Goal: Obtain resource: Obtain resource

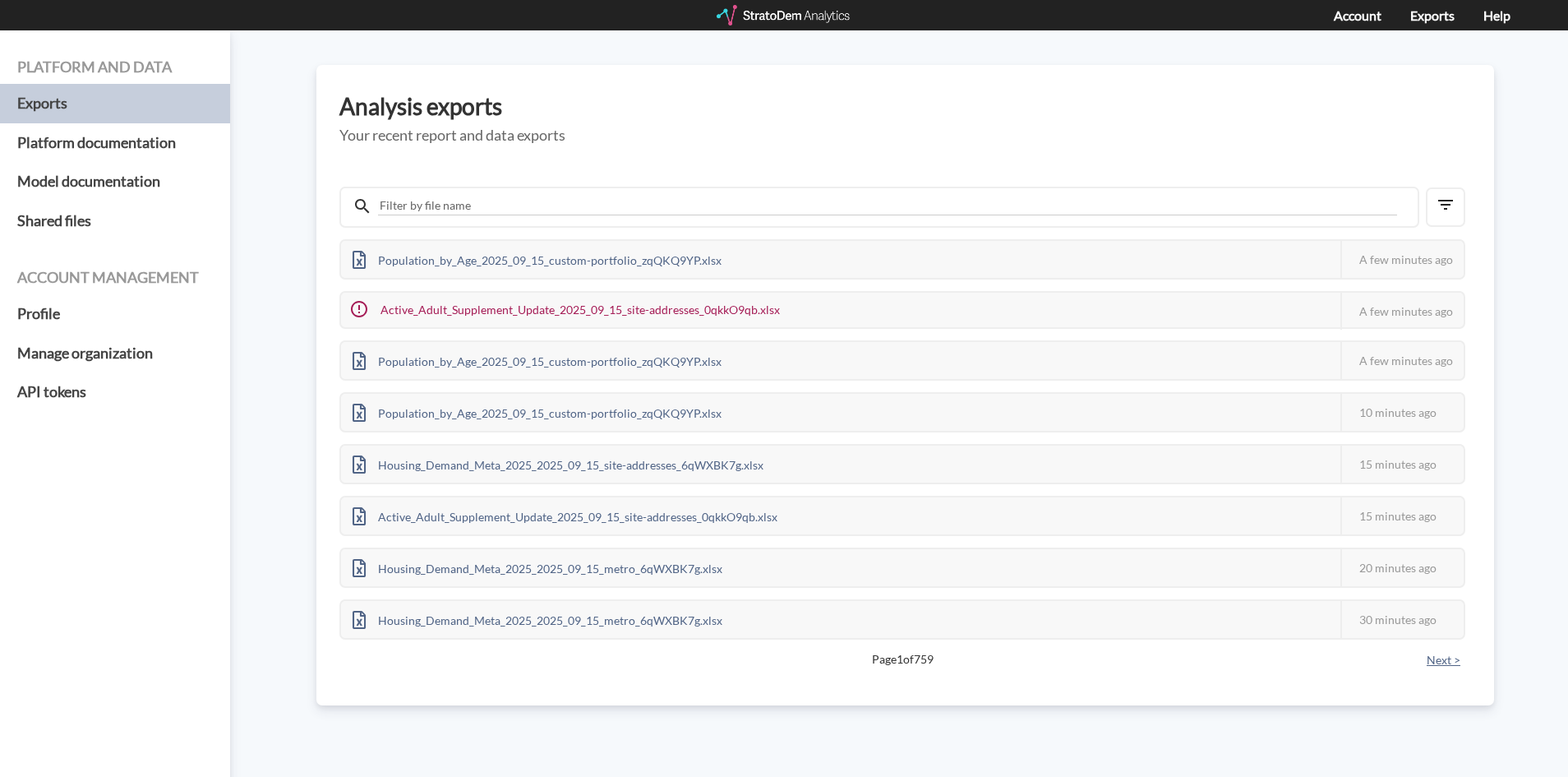
click at [1438, 662] on button "Next >" at bounding box center [1443, 660] width 44 height 18
click at [742, 5] on div at bounding box center [784, 15] width 136 height 21
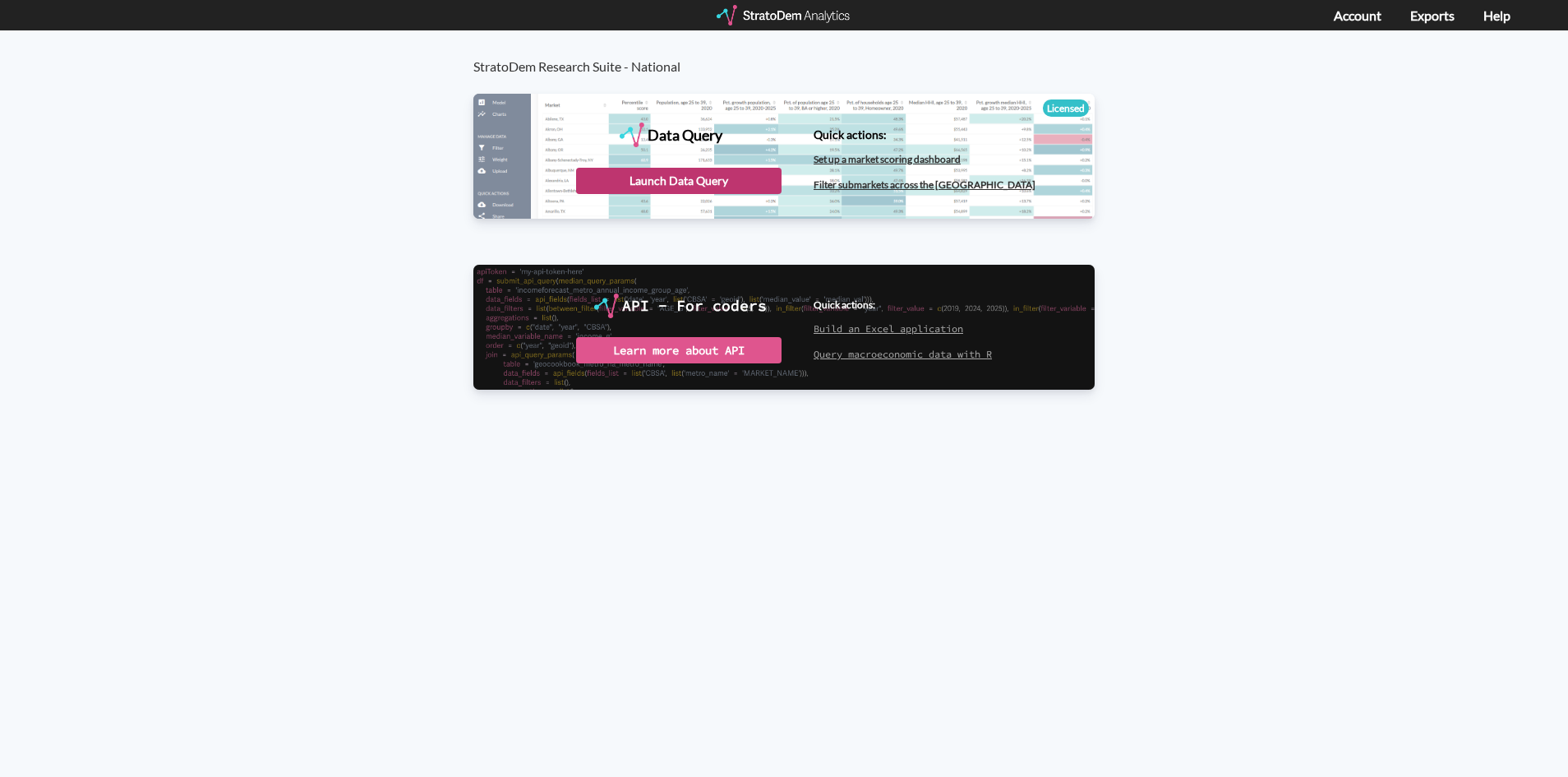
click at [618, 177] on div "Launch Data Query" at bounding box center [679, 180] width 205 height 26
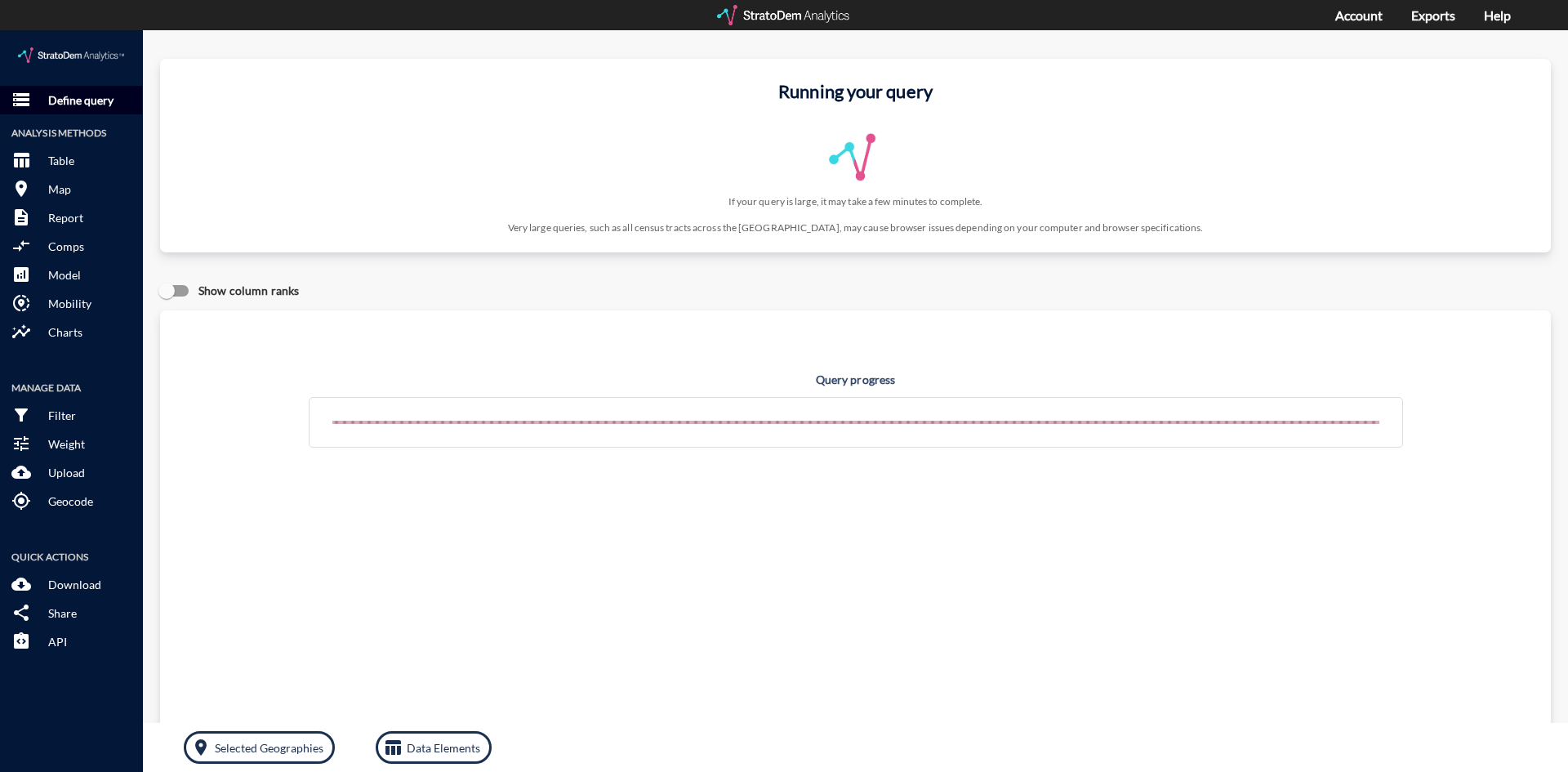
click p "Define query"
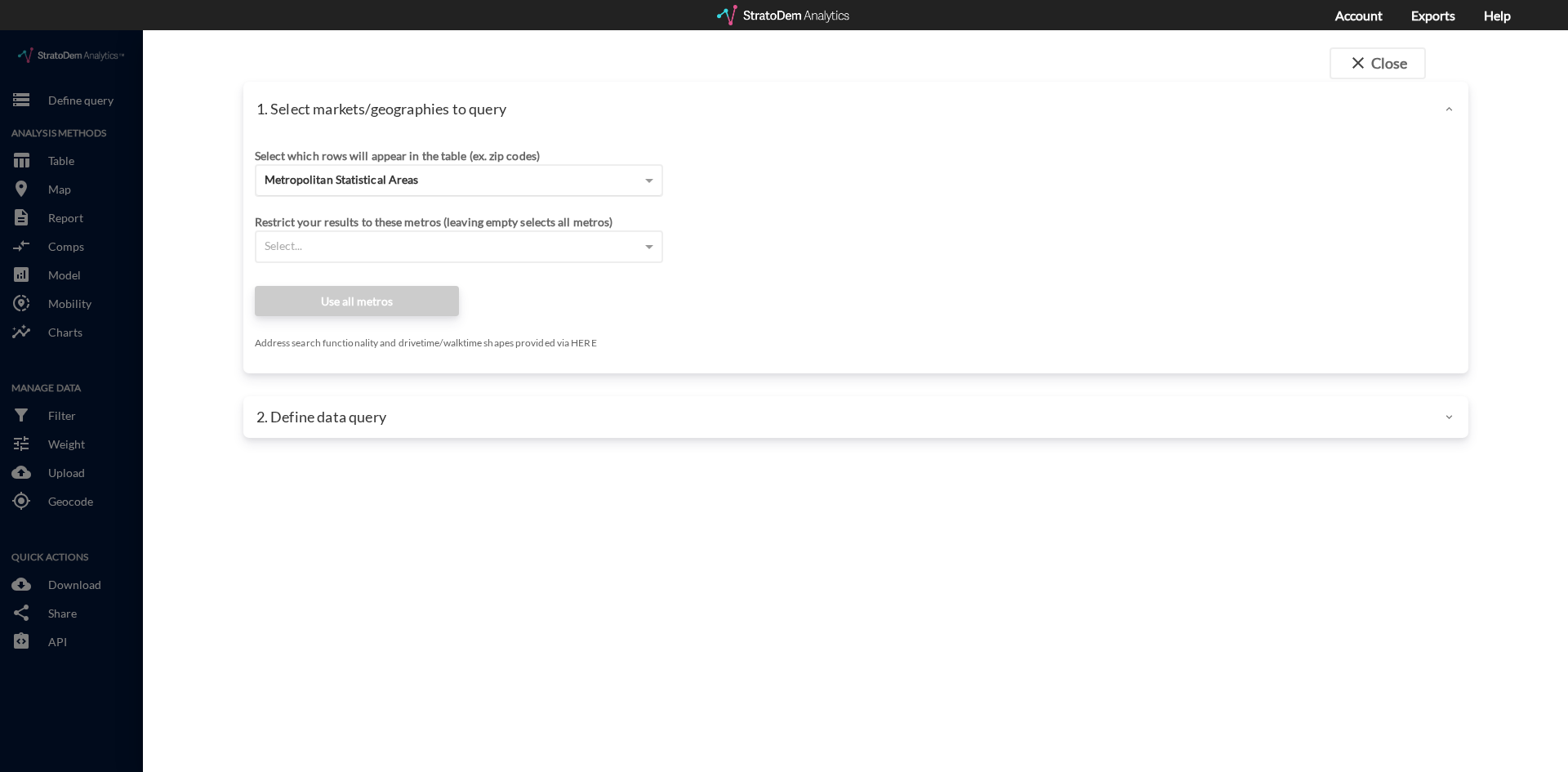
click div "Metropolitan Statistical Areas"
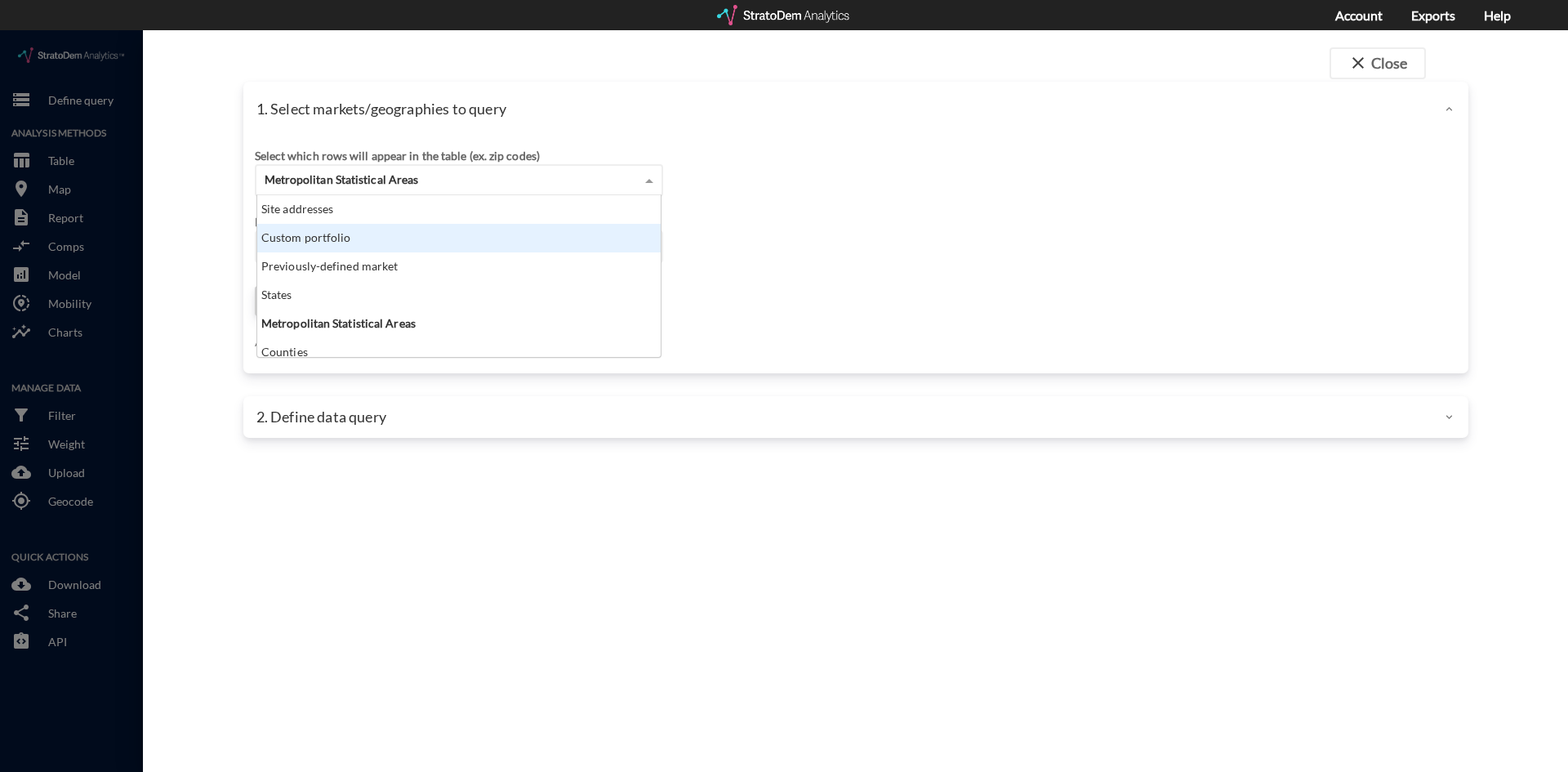
scroll to position [150, 394]
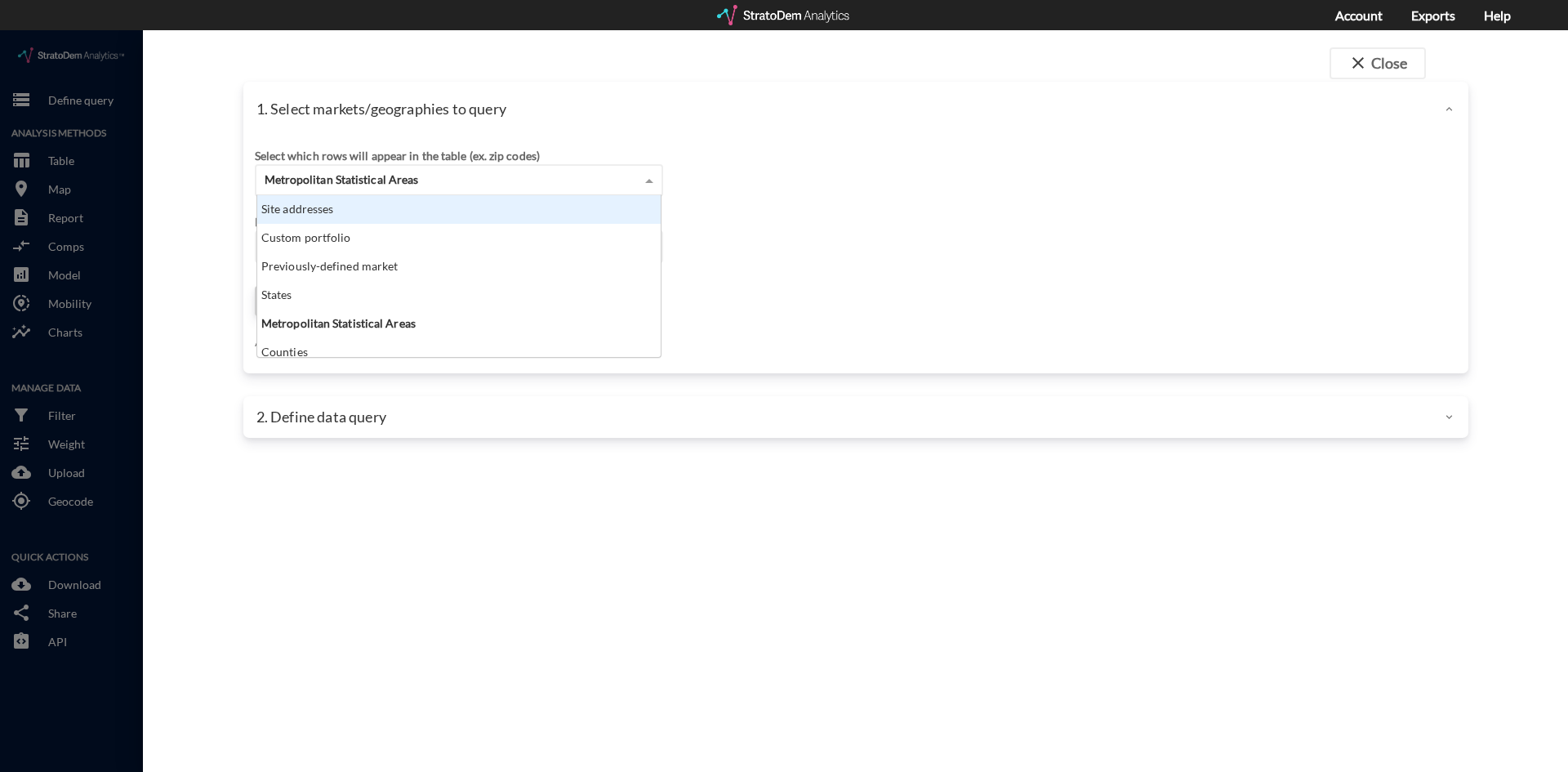
click div "Site addresses"
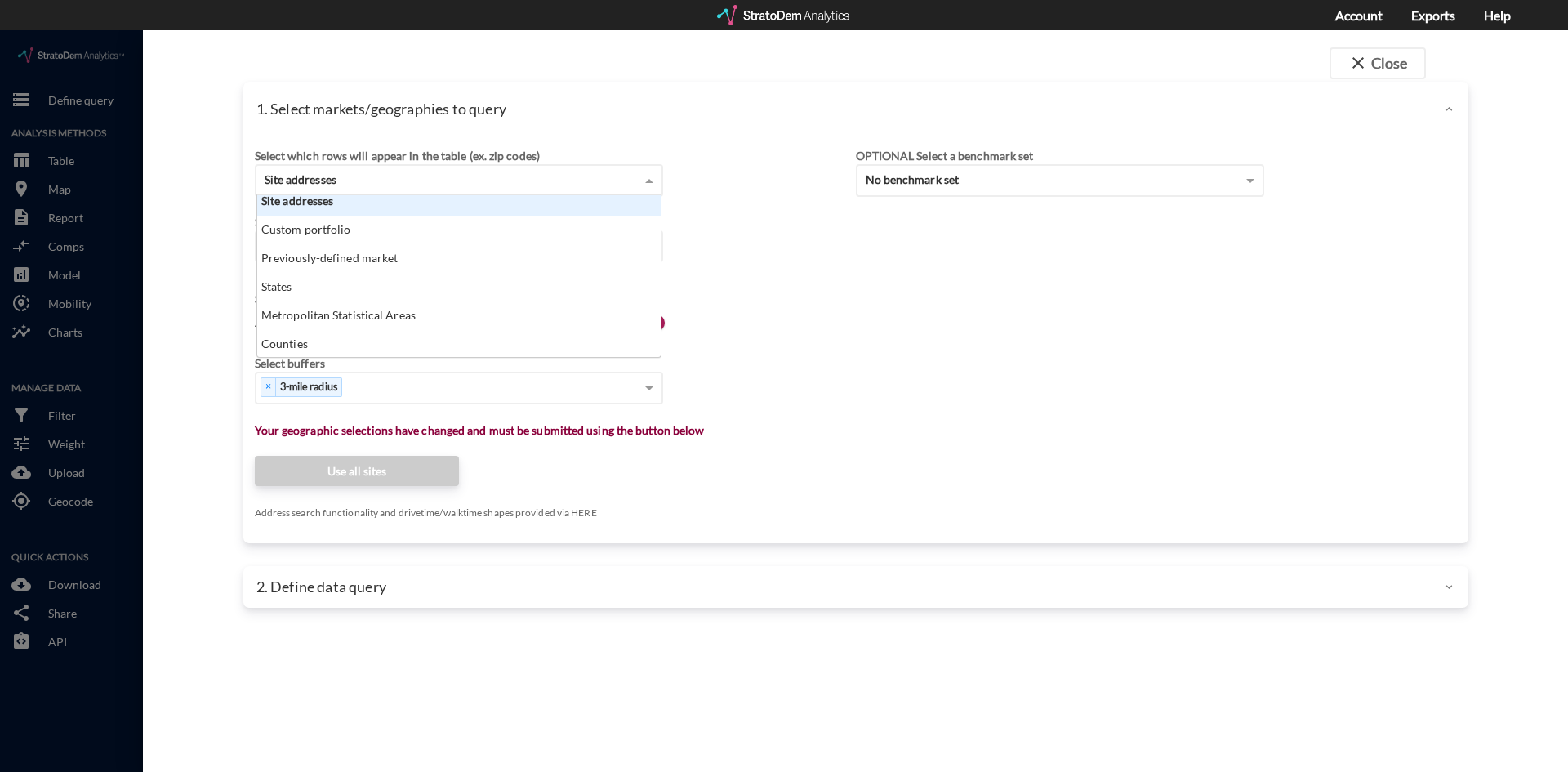
scroll to position [0, 0]
click div "Site addresses"
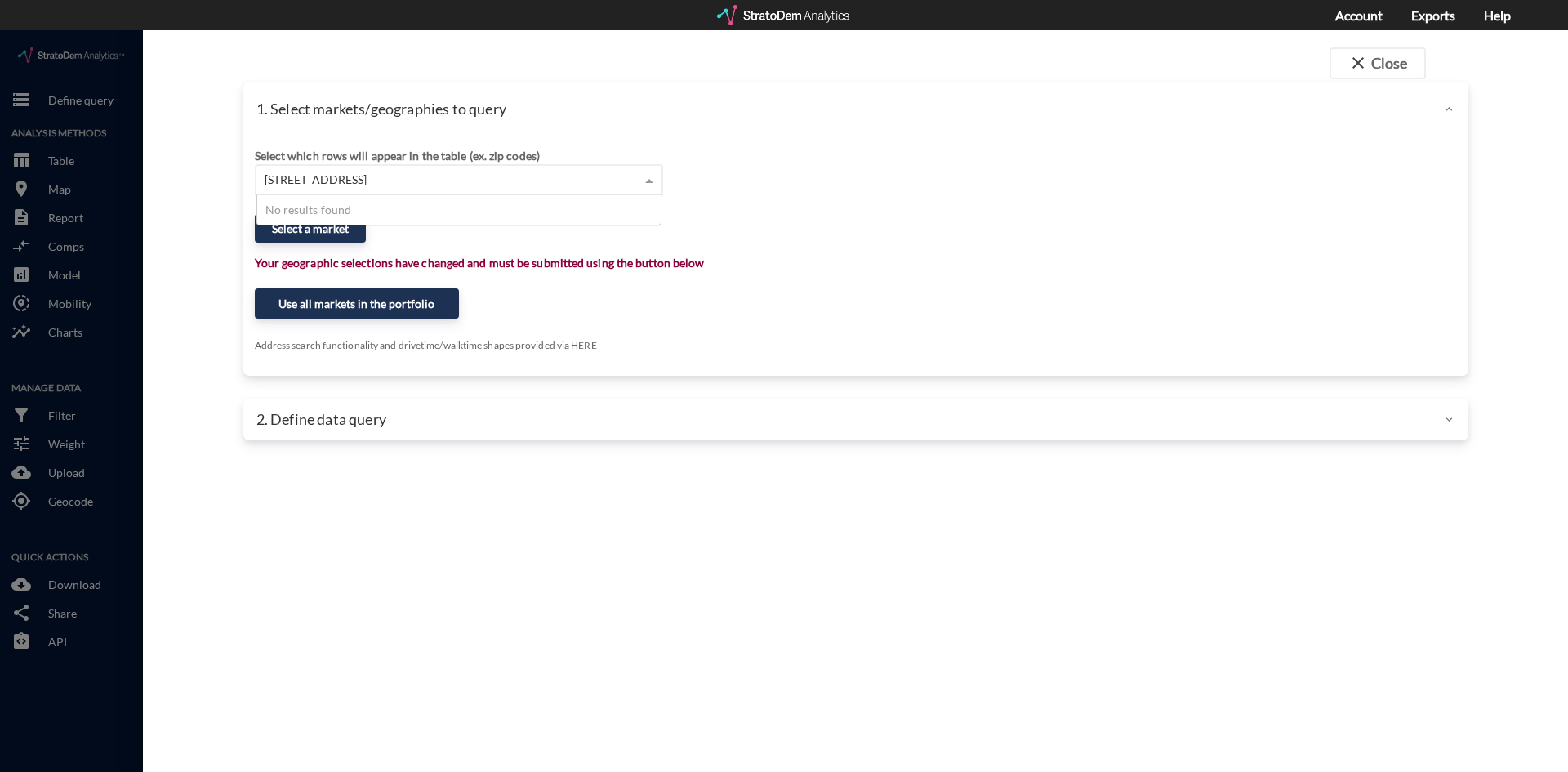
click input "245 route 202 montville, NJ"
type input "245 route 202 montville, NJ"
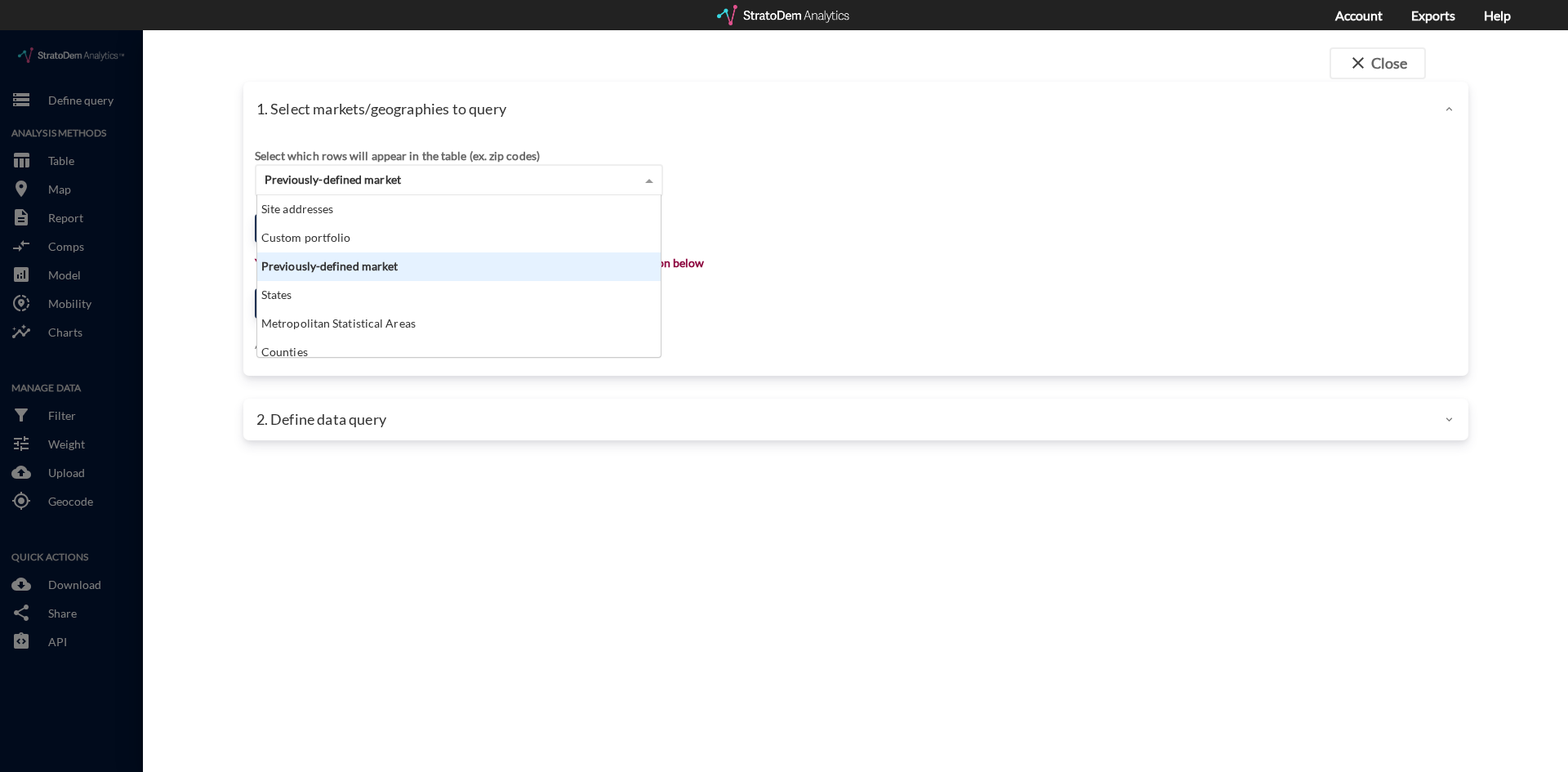
scroll to position [13, 11]
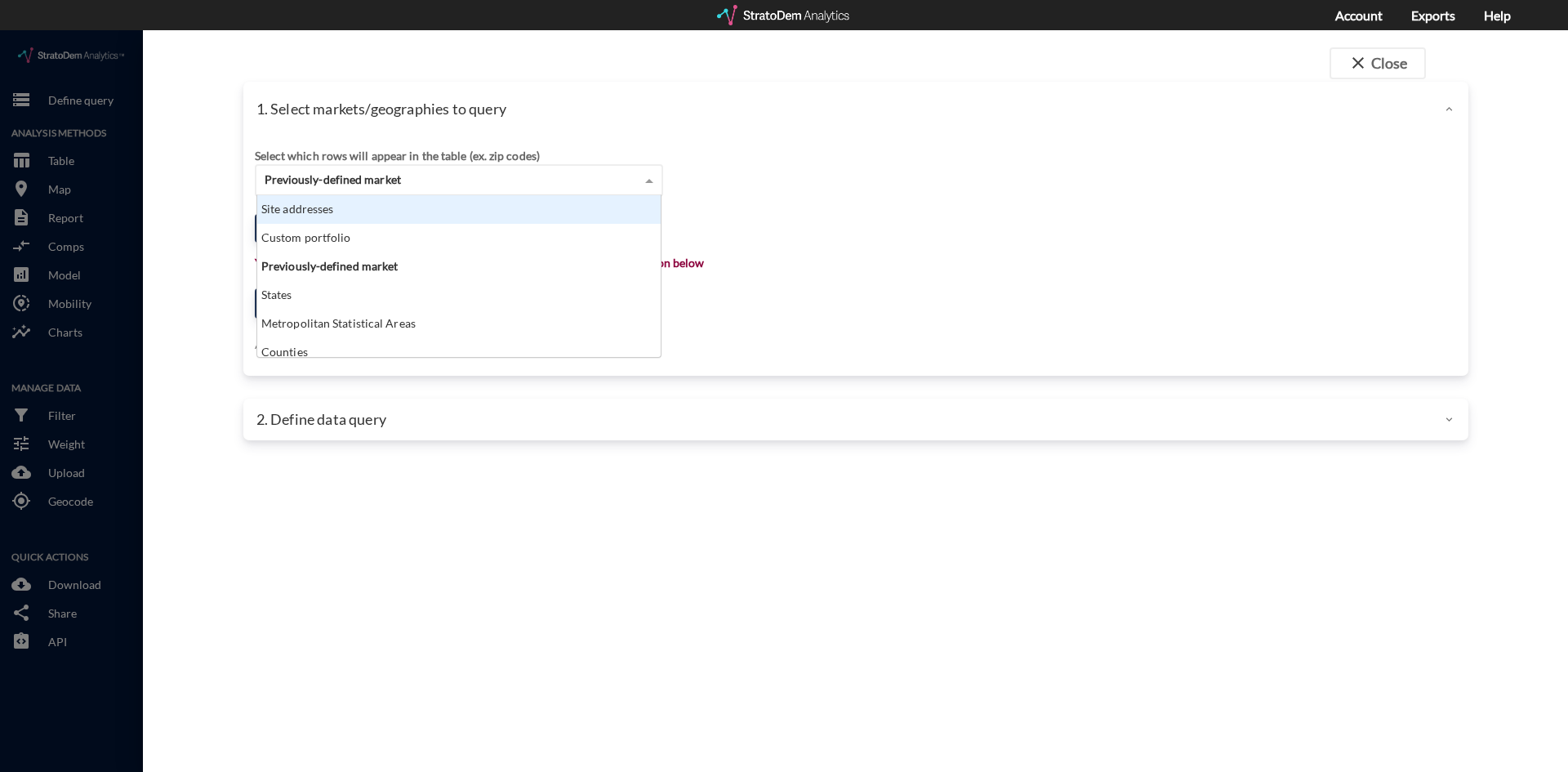
click div "Site addresses"
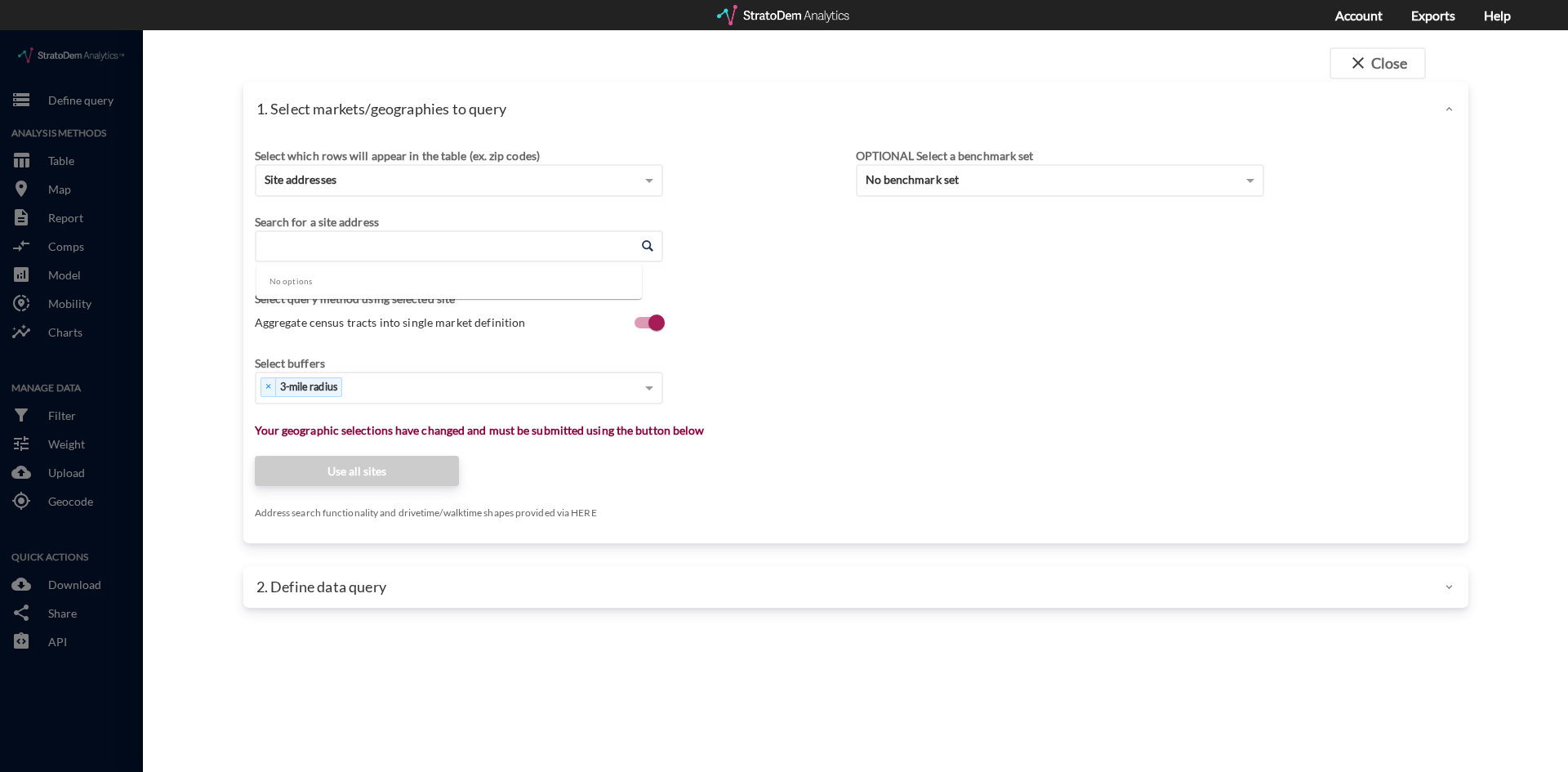
click input "Enter an address"
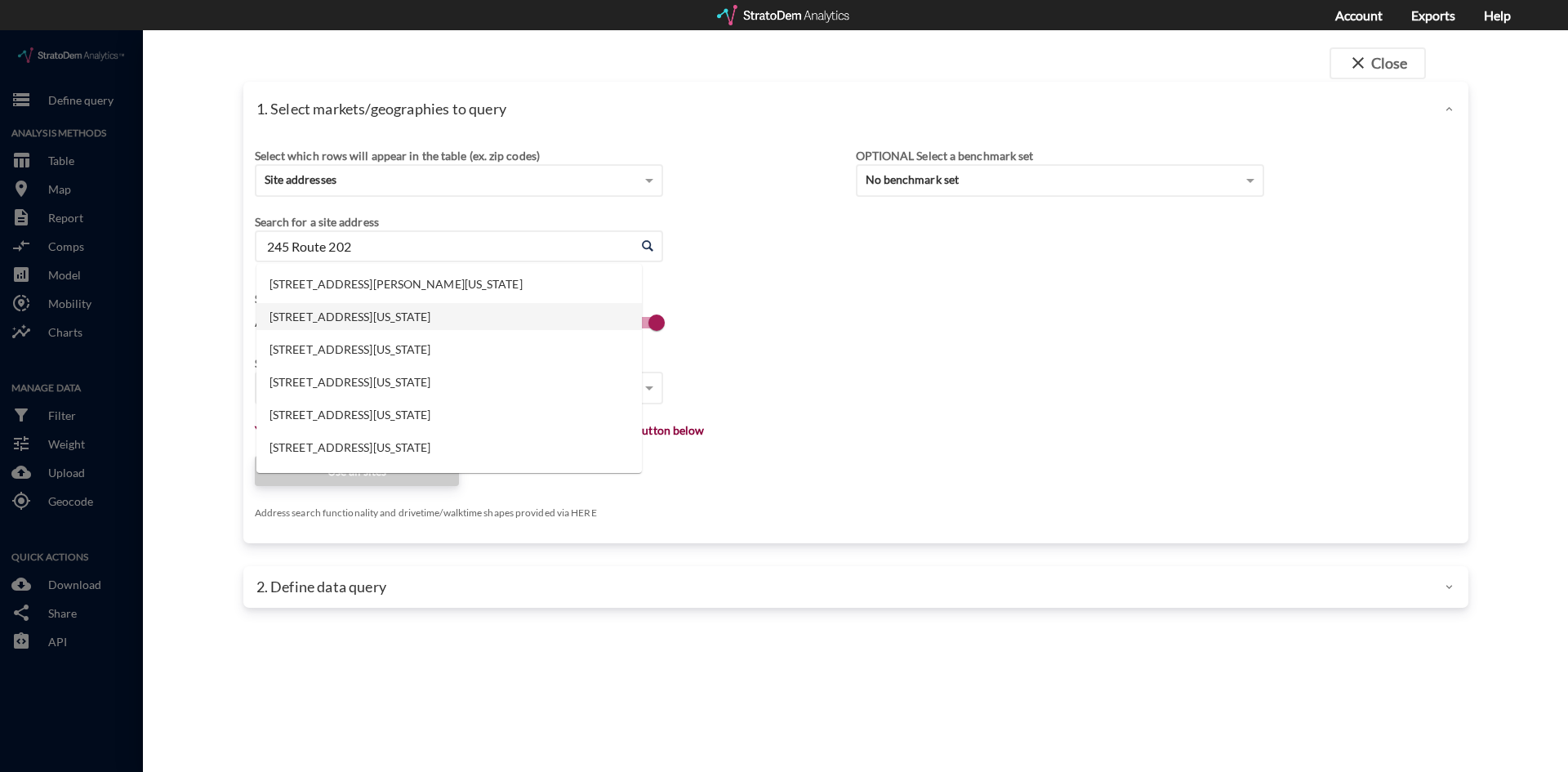
click li "245 Route 202, Montville, New Jersey"
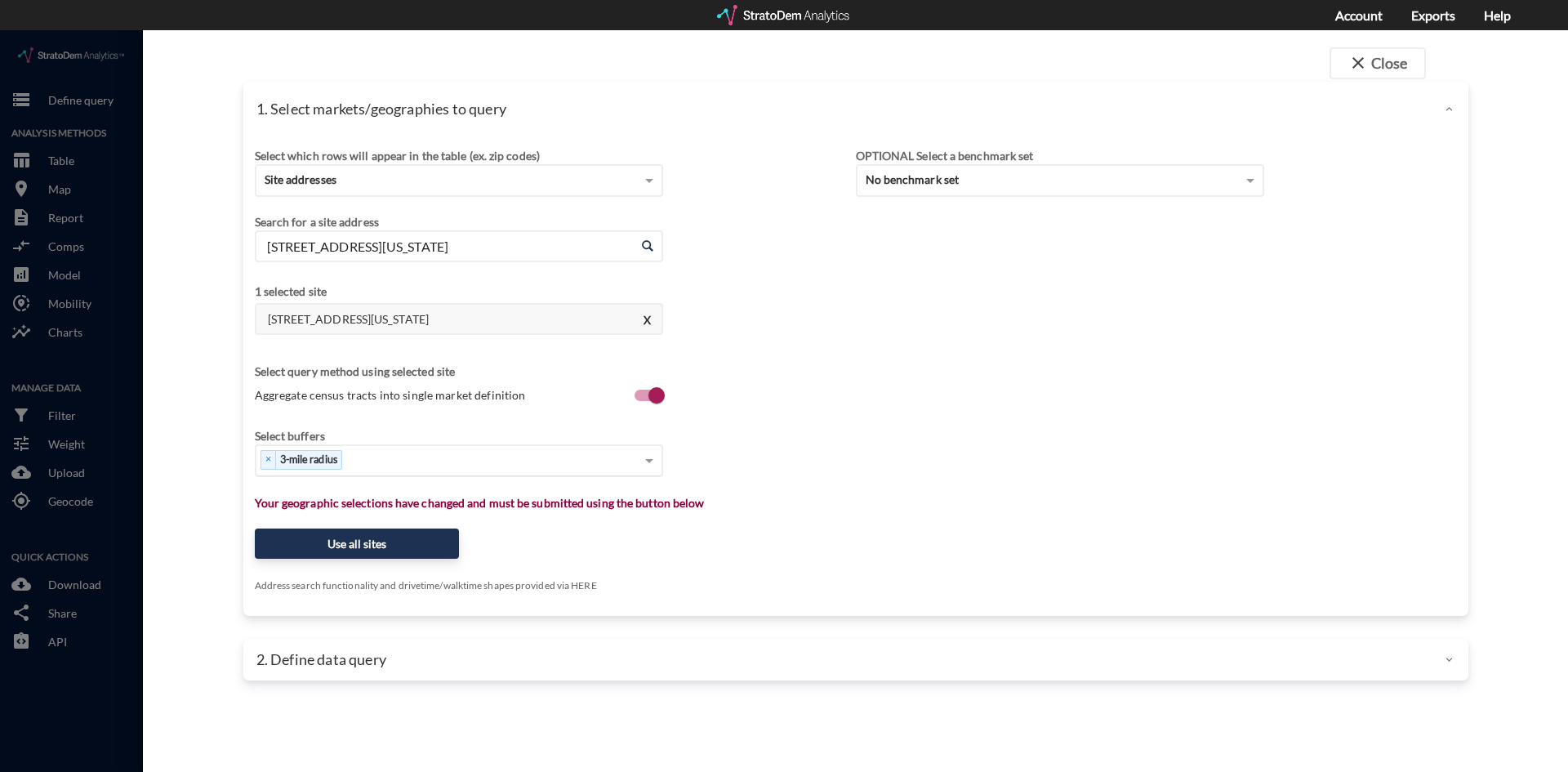
type input "245 Route 202, Montville, New Jersey"
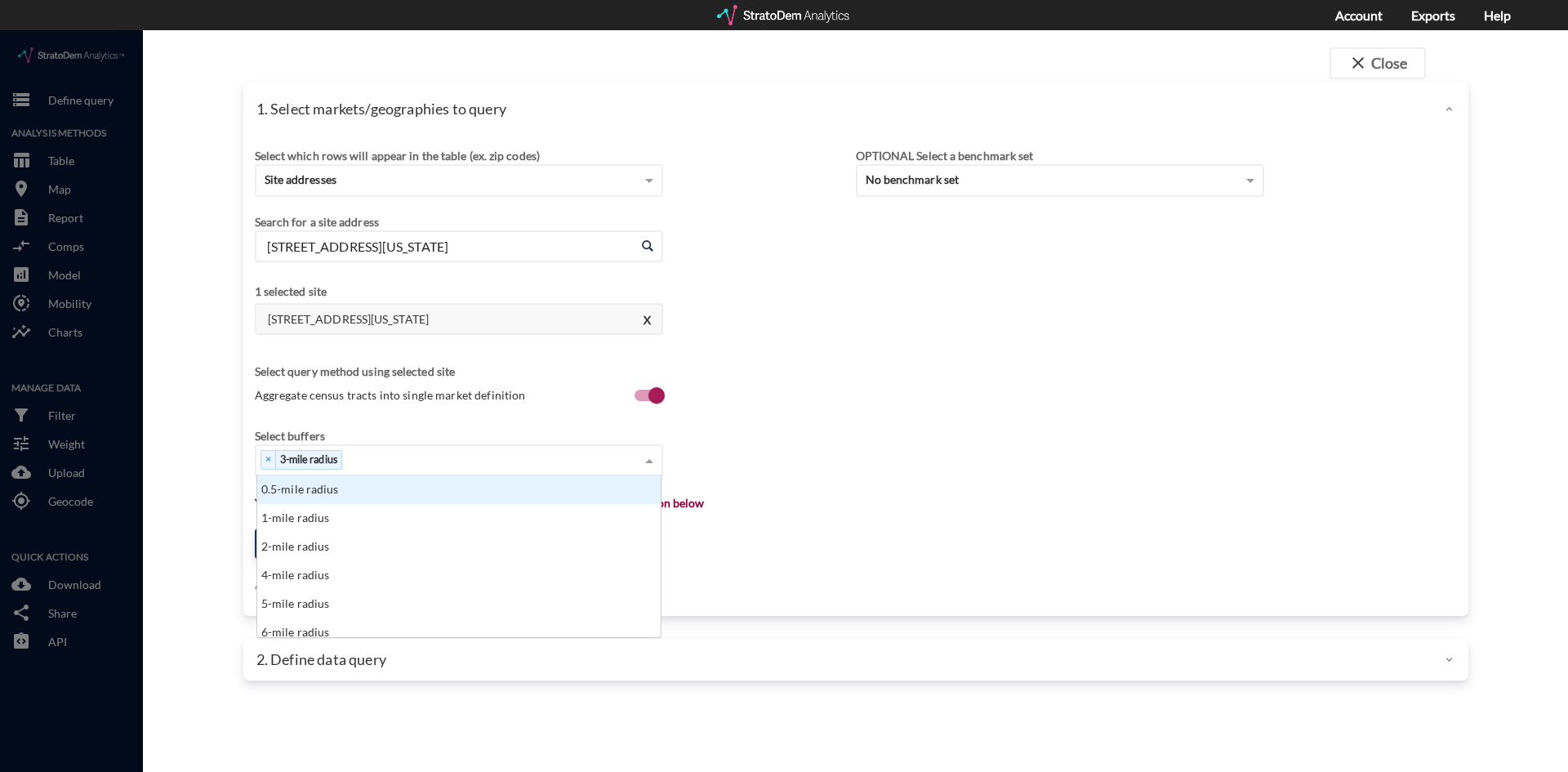
click div "× 3-mile radius"
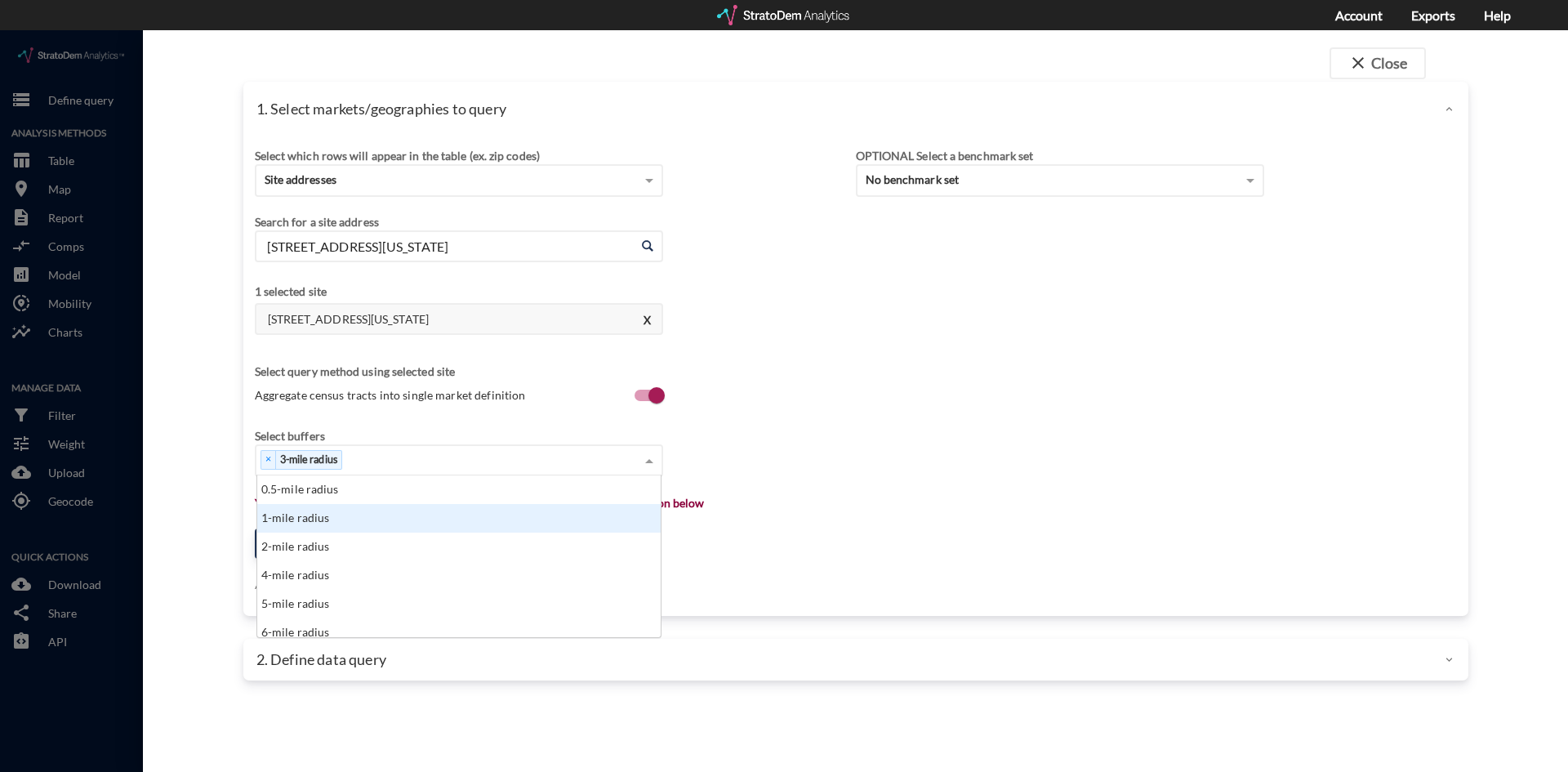
click div "1-mile radius"
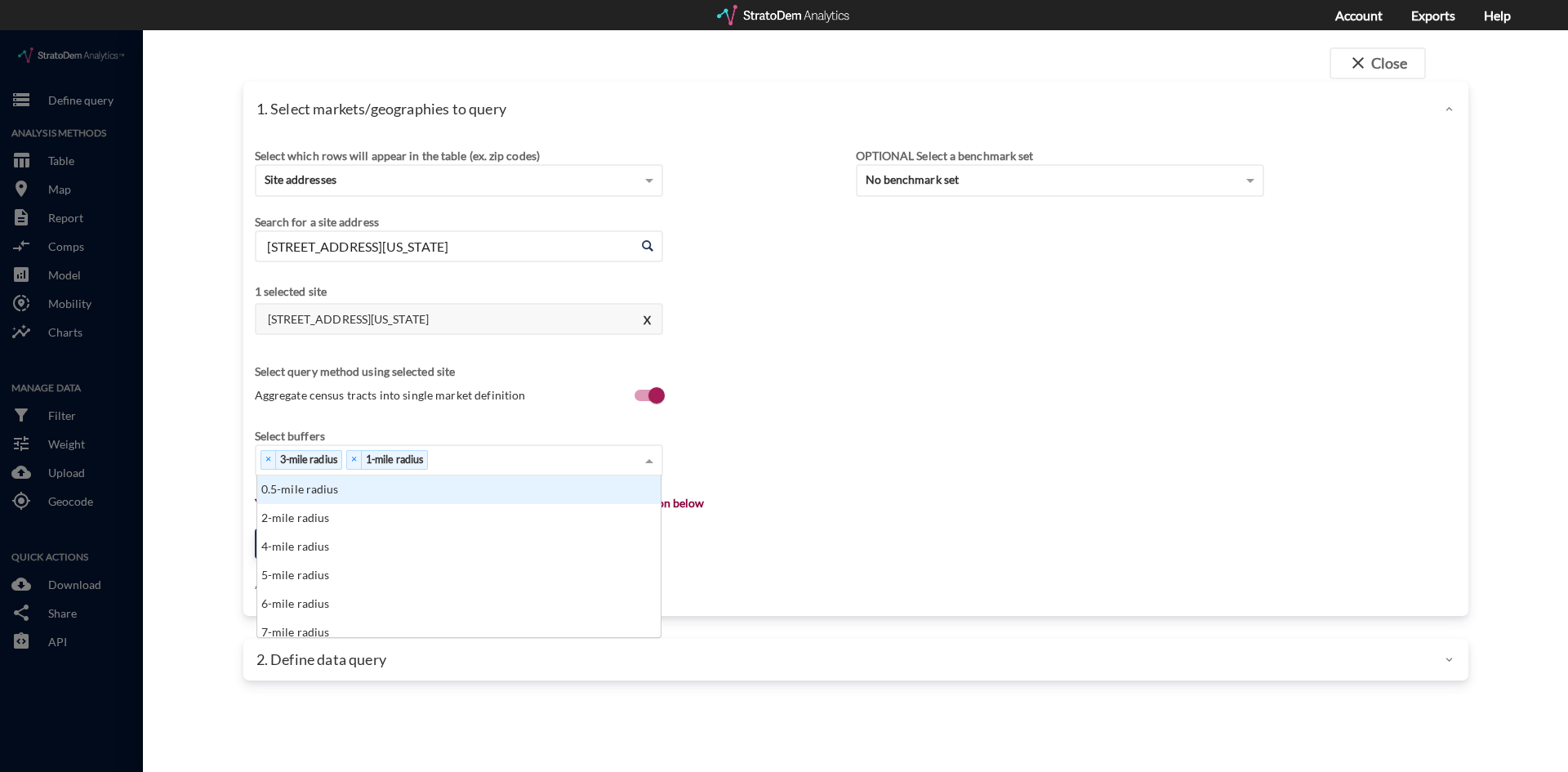
click div "× 3-mile radius × 1-mile radius"
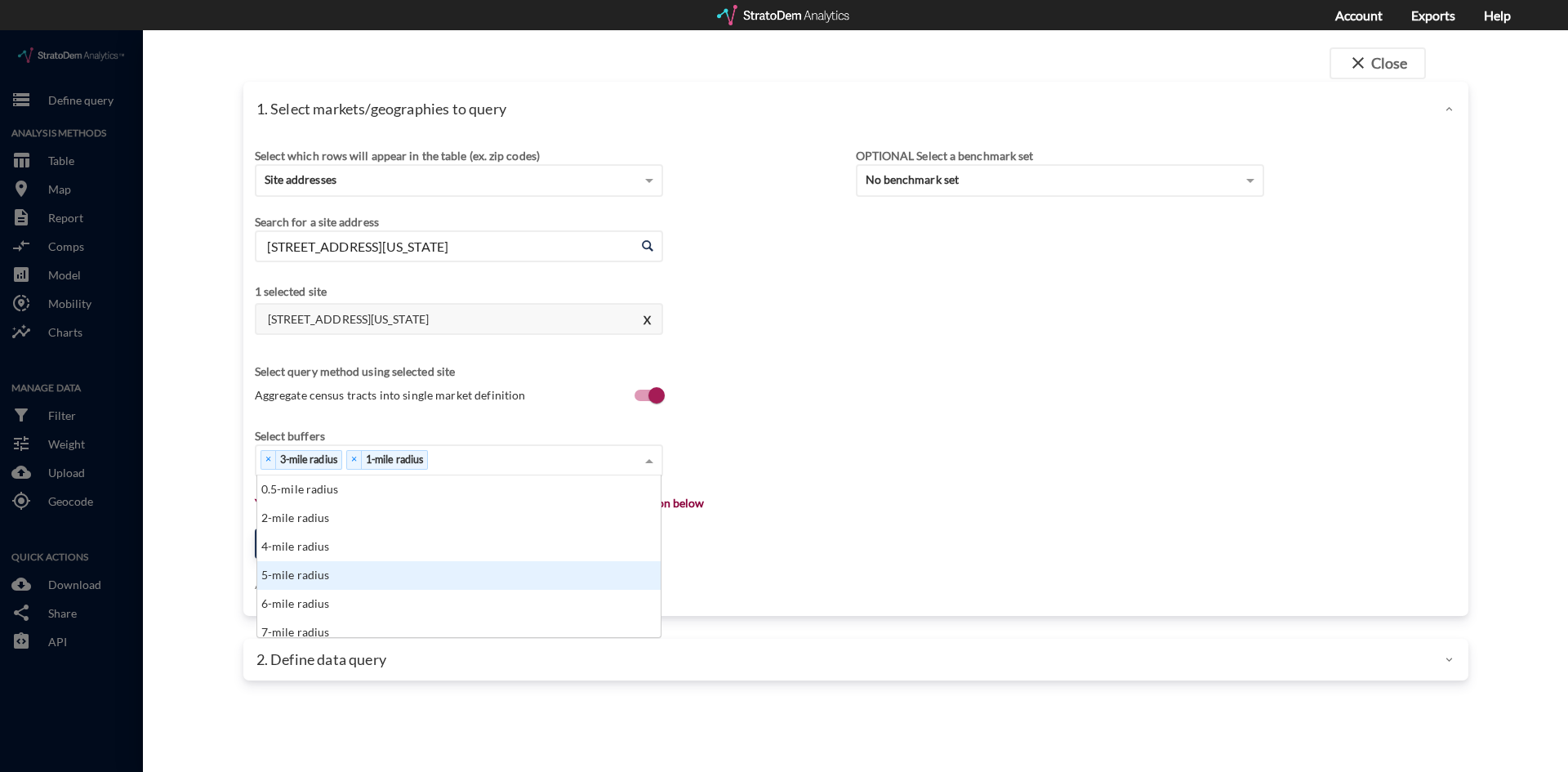
click div "5-mile radius"
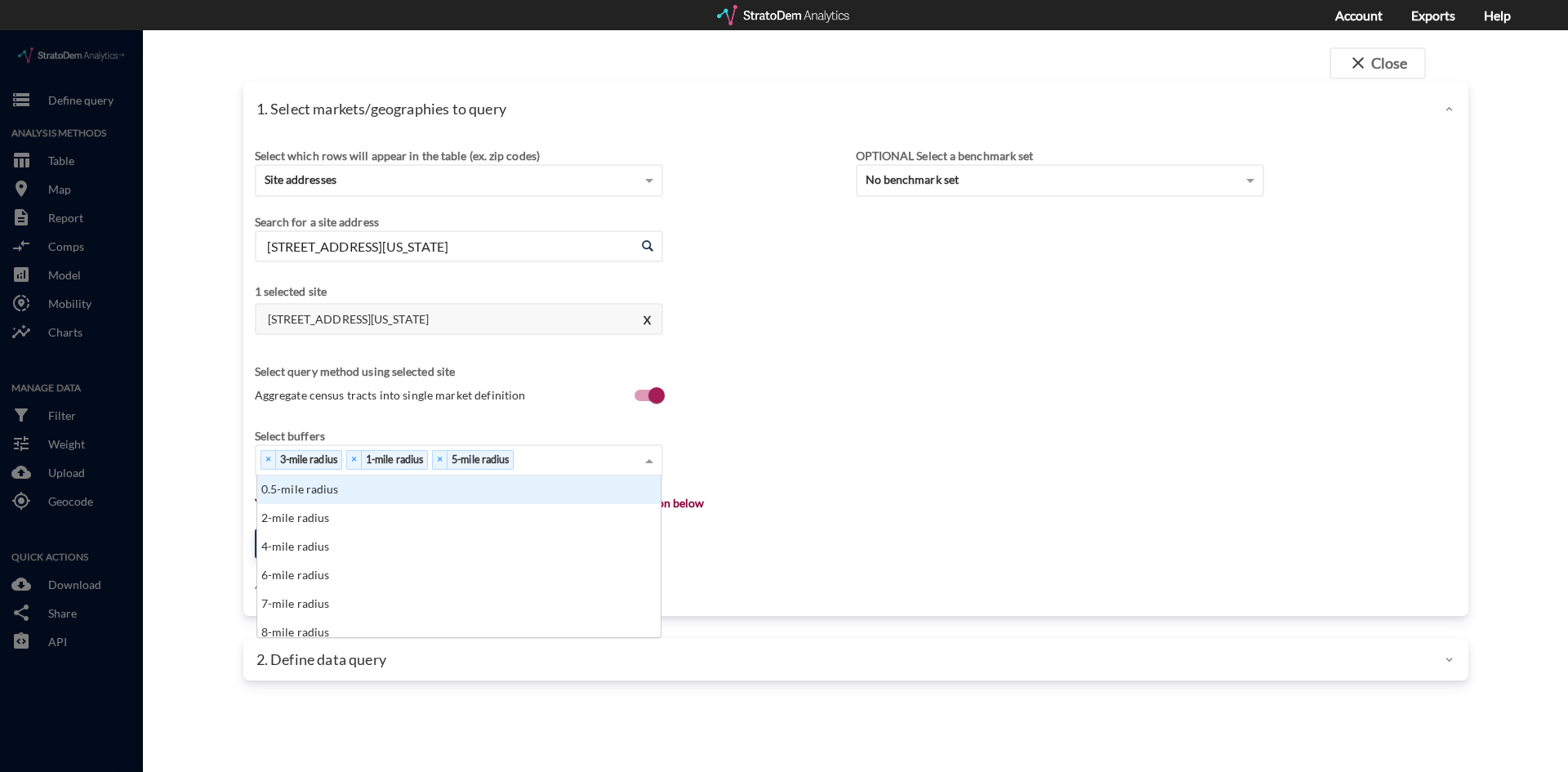
click div "× 3-mile radius × 1-mile radius × 5-mile radius"
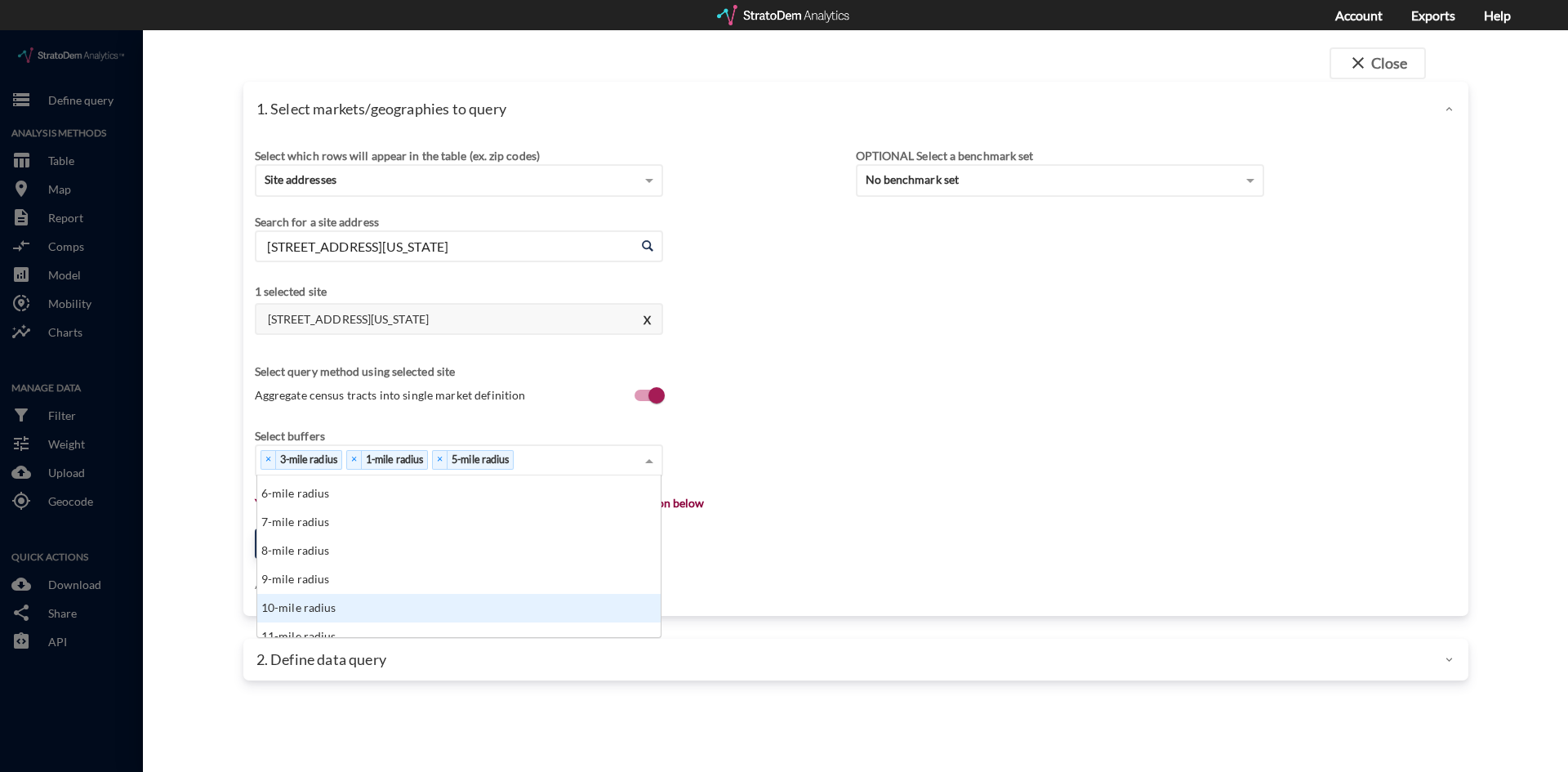
click div "10-mile radius"
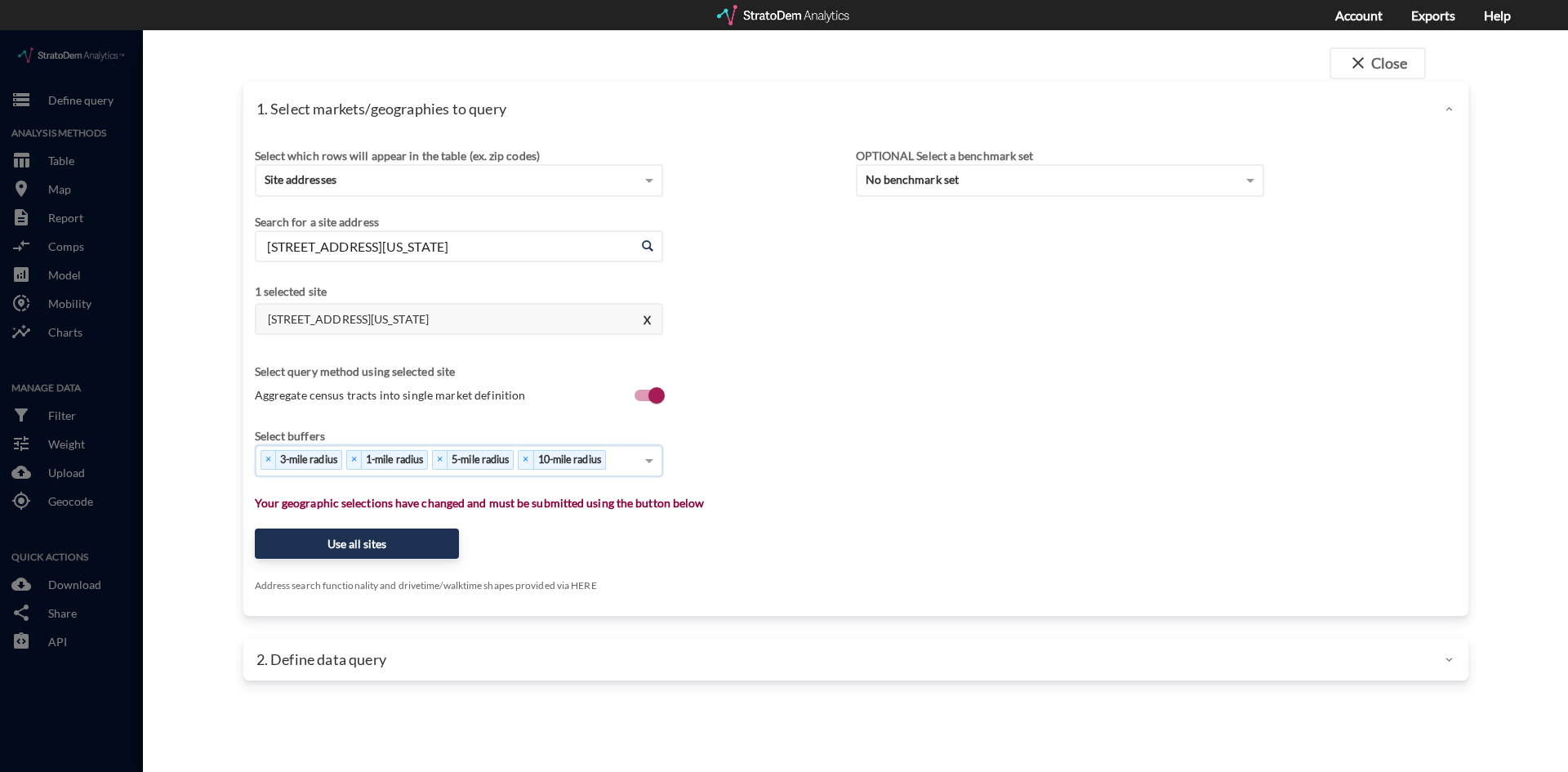
click p "Your geographic selections have changed and must be submitted using the button …"
click button "Use all sites"
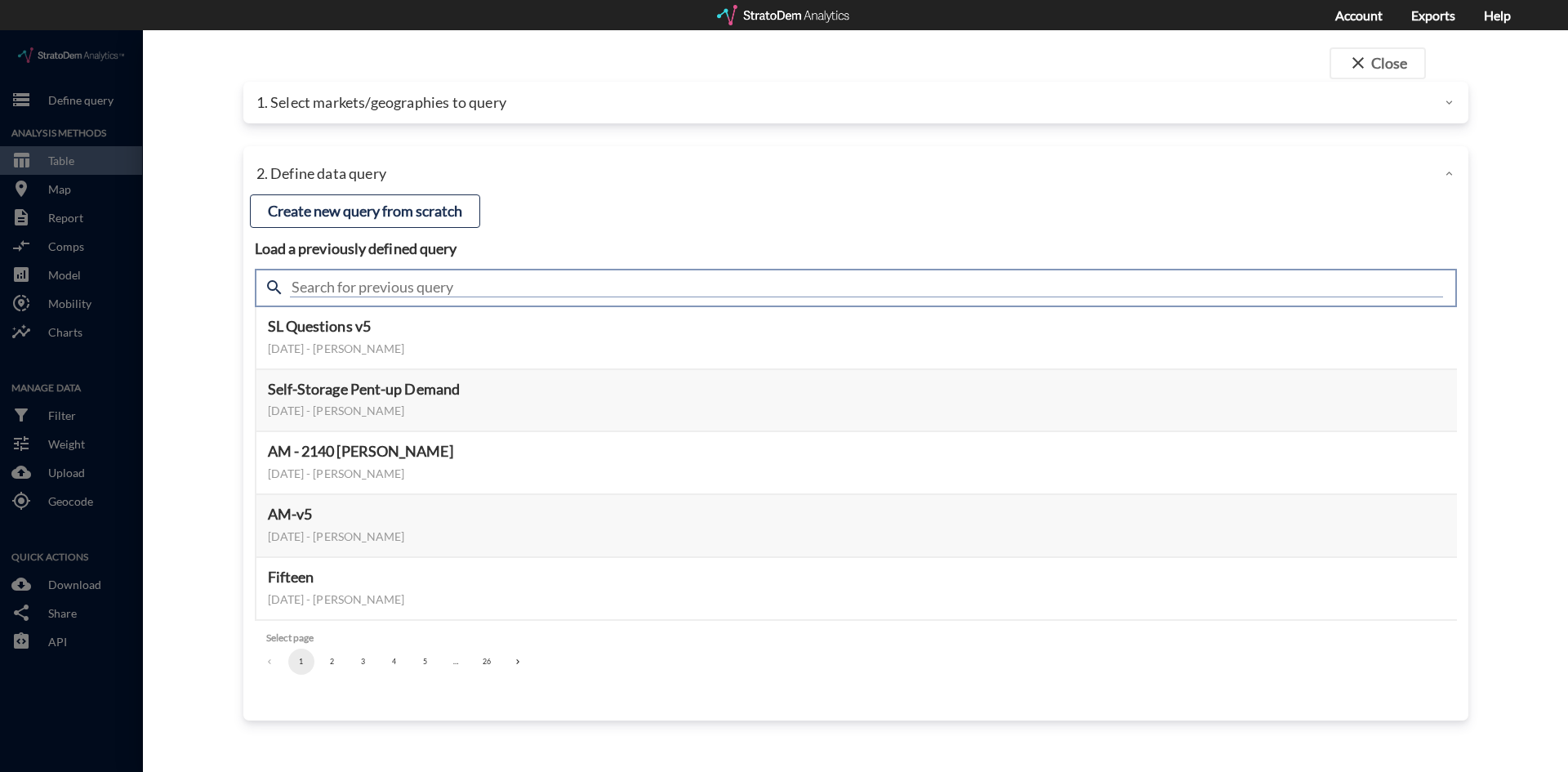
click input "text"
type input "housing demand"
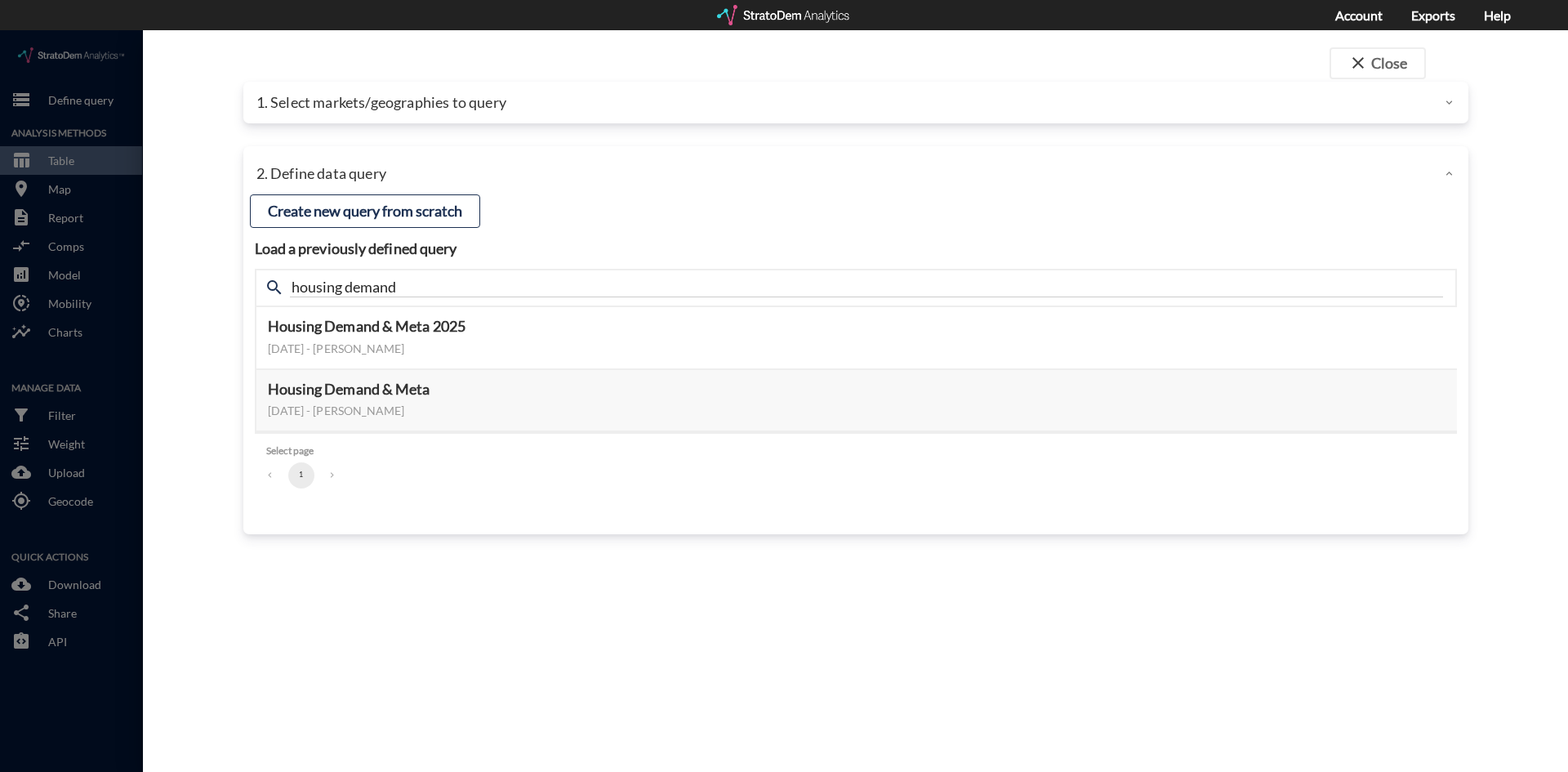
drag, startPoint x: 220, startPoint y: 268, endPoint x: 273, endPoint y: 264, distance: 53.2
click div "close Close 1. Select markets/geographies to query Select which rows will appea…"
click button "Select this query"
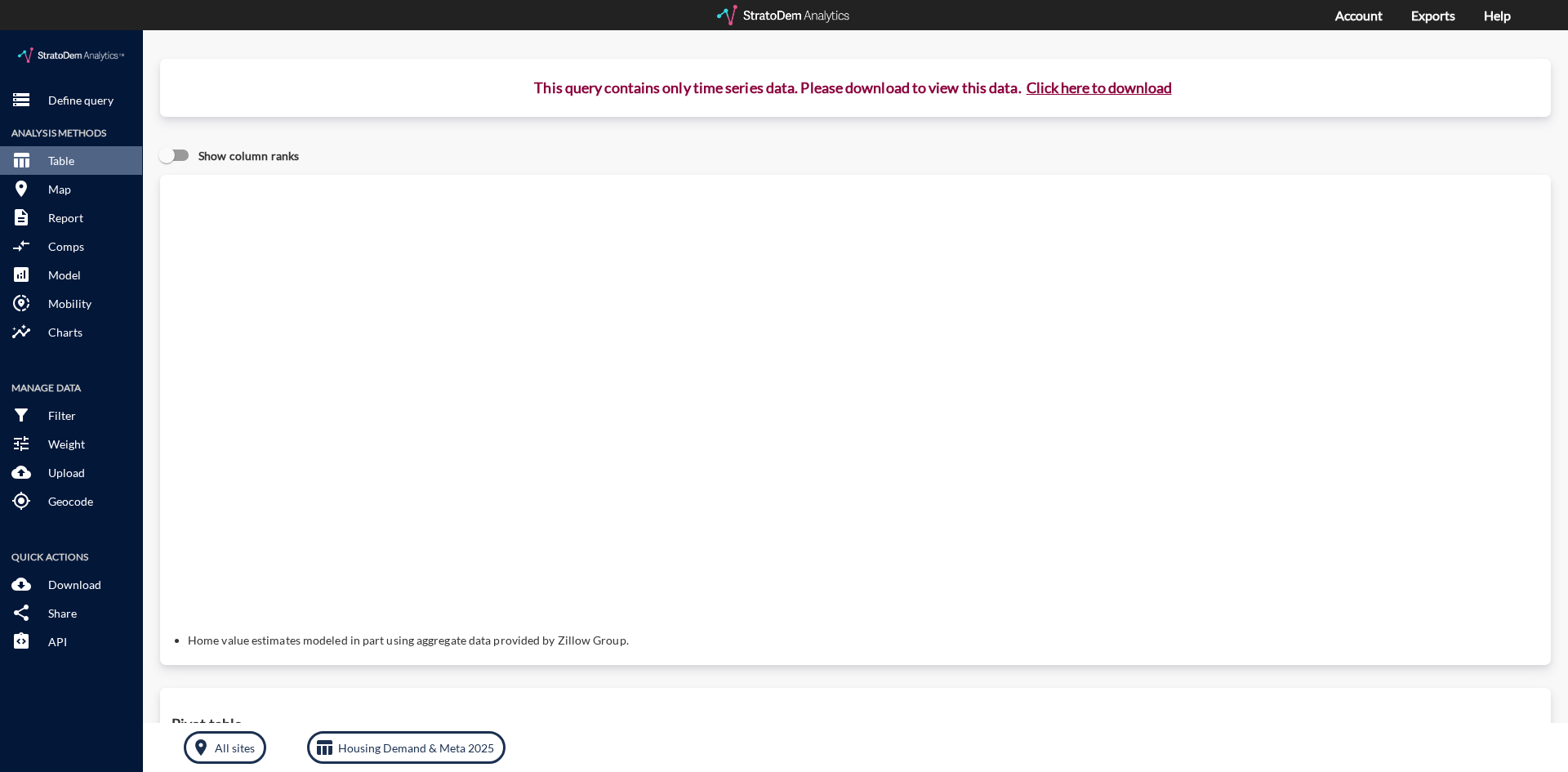
click button "Click here to download"
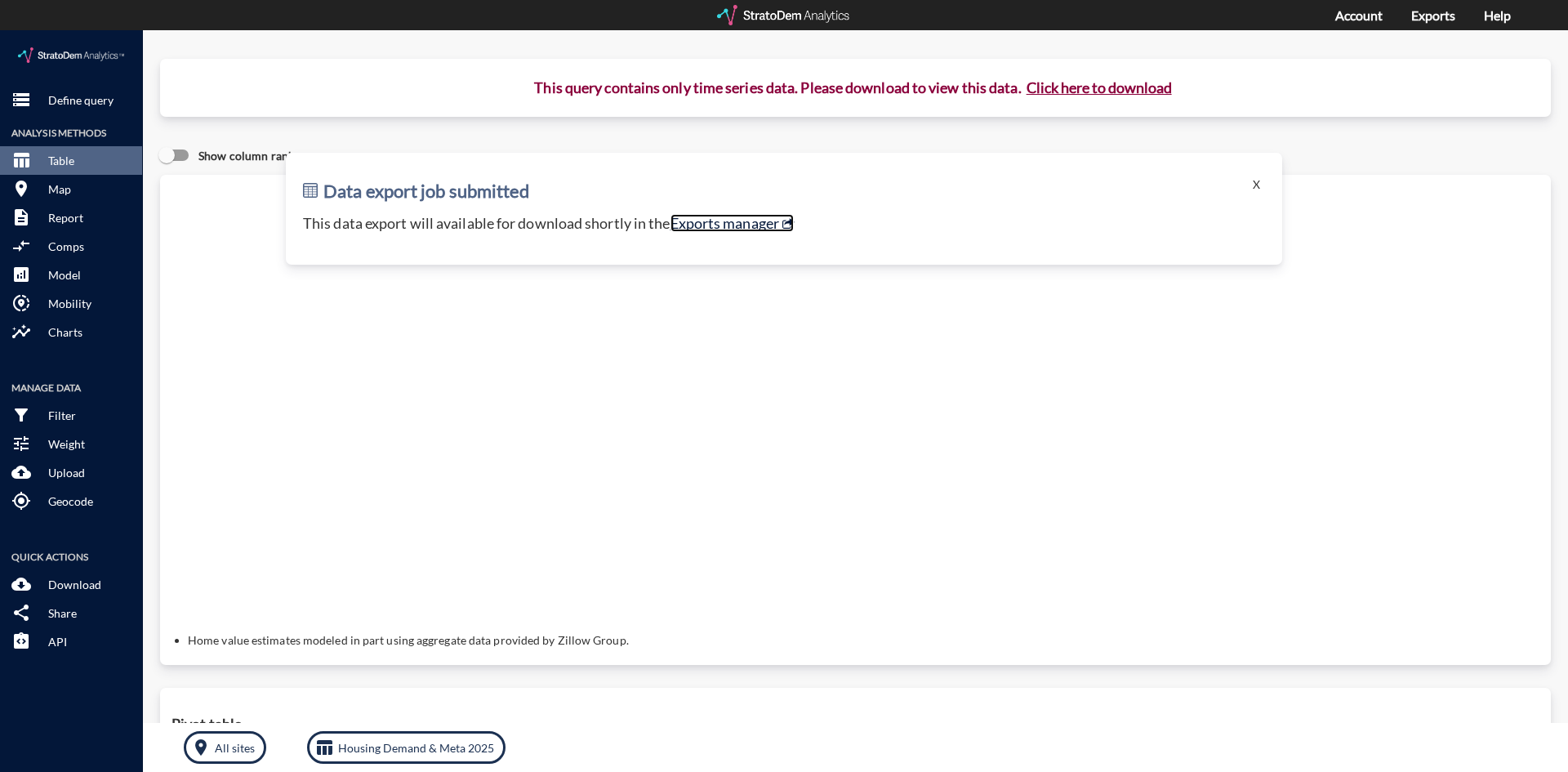
click link "Exports manager"
click p "Define query"
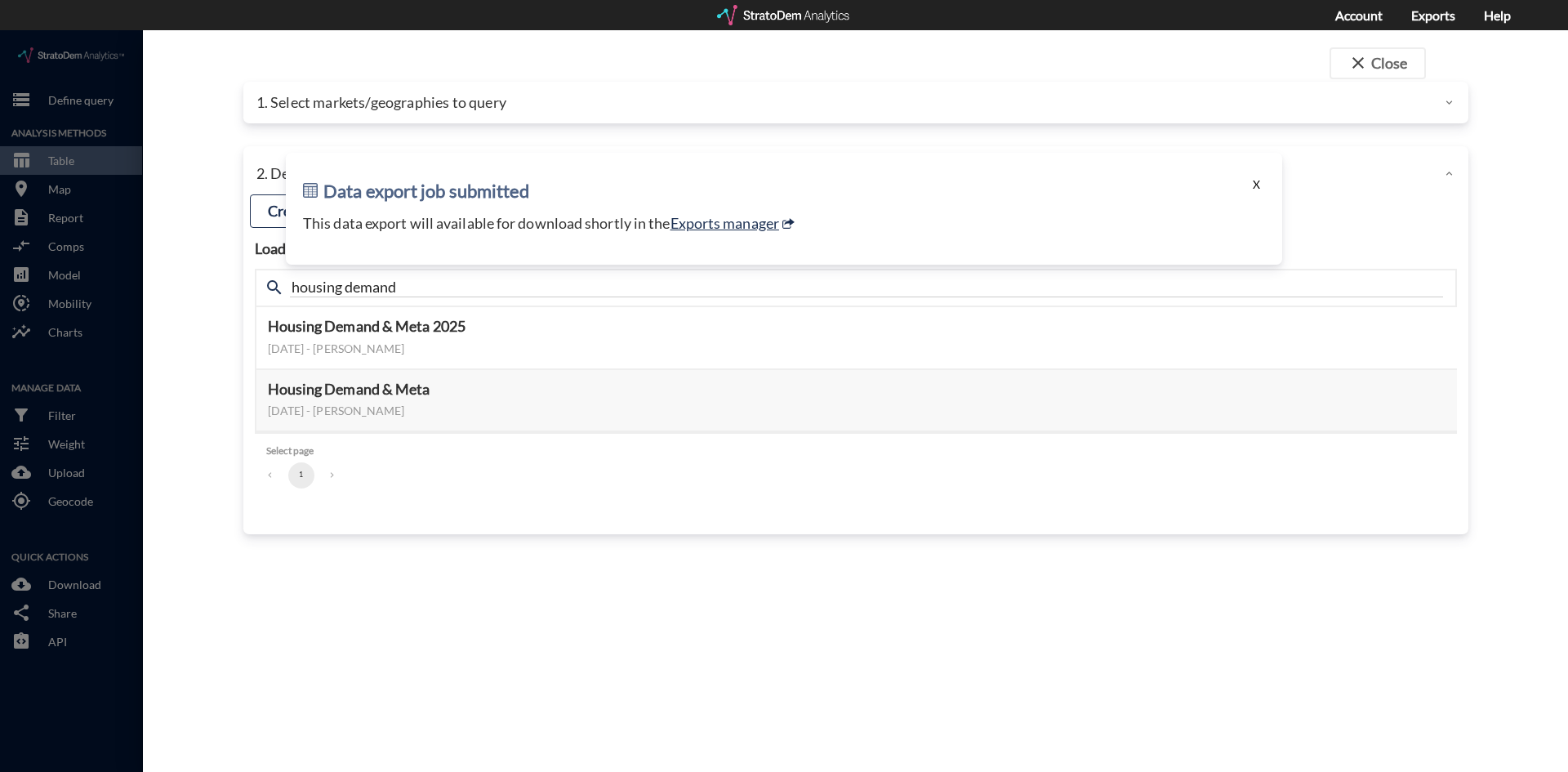
click button "X"
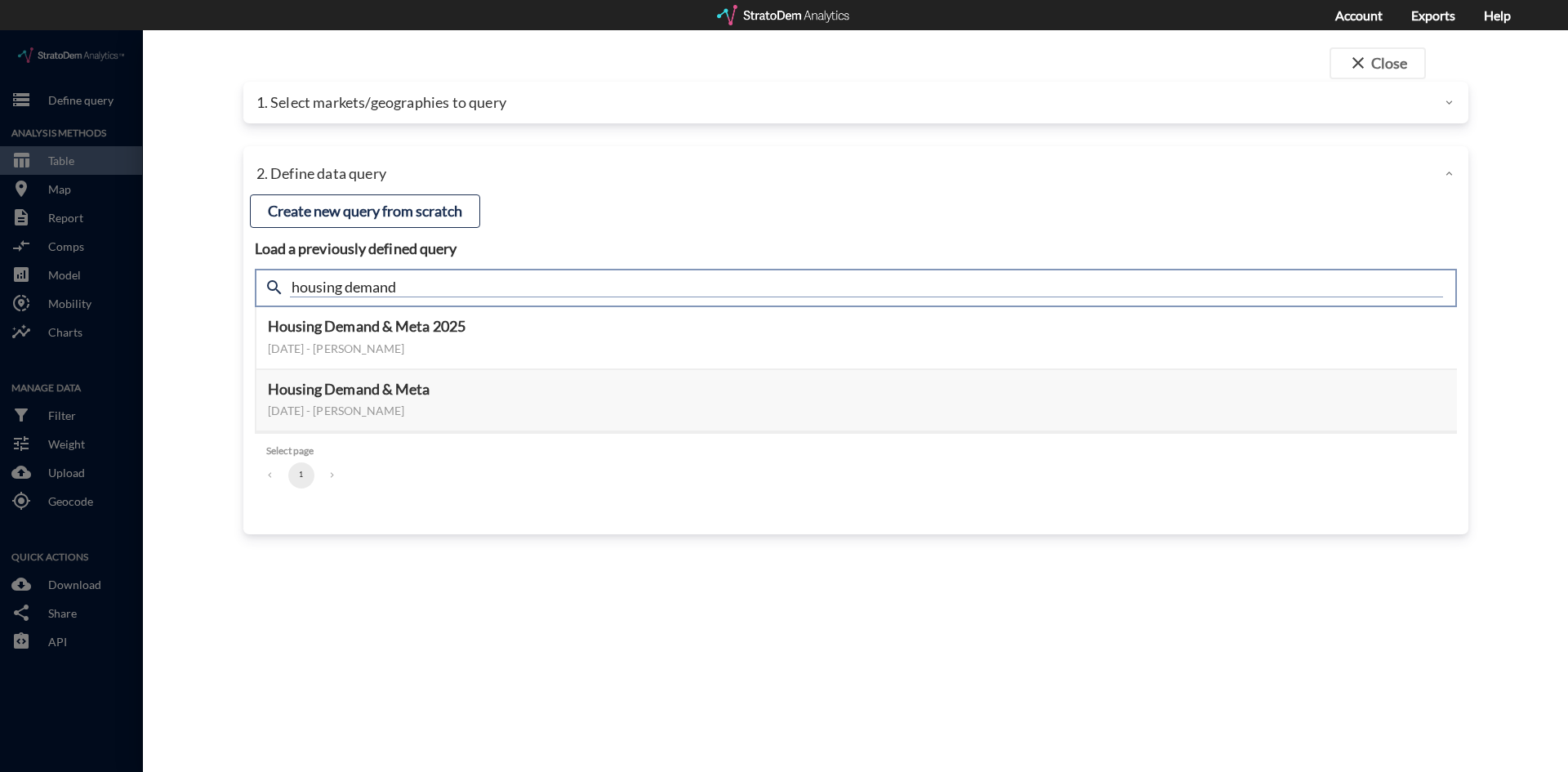
click input "housing demand"
type input "active adult"
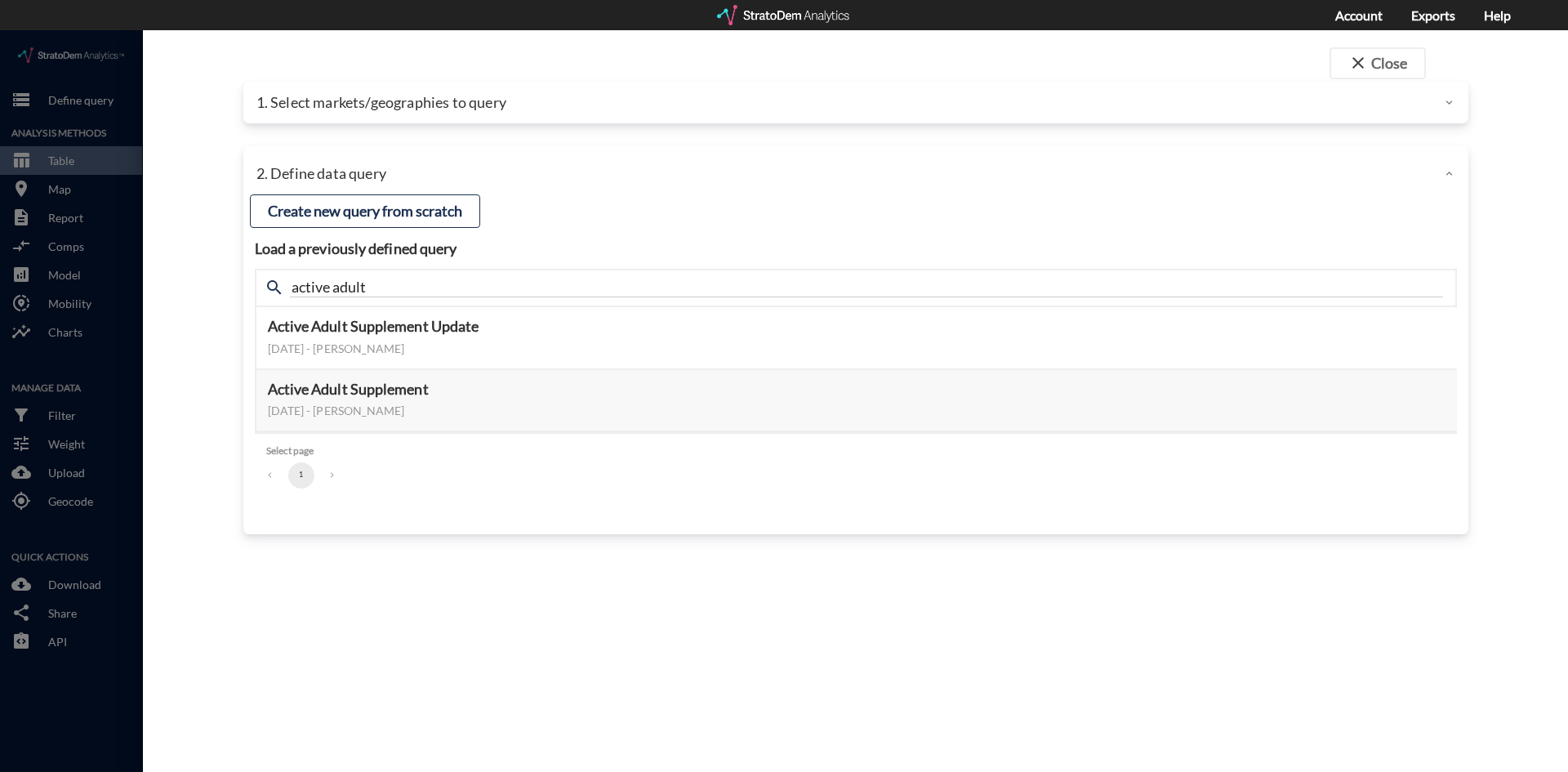
click div "close Close 1. Select markets/geographies to query Select which rows will appea…"
click button "Select this query"
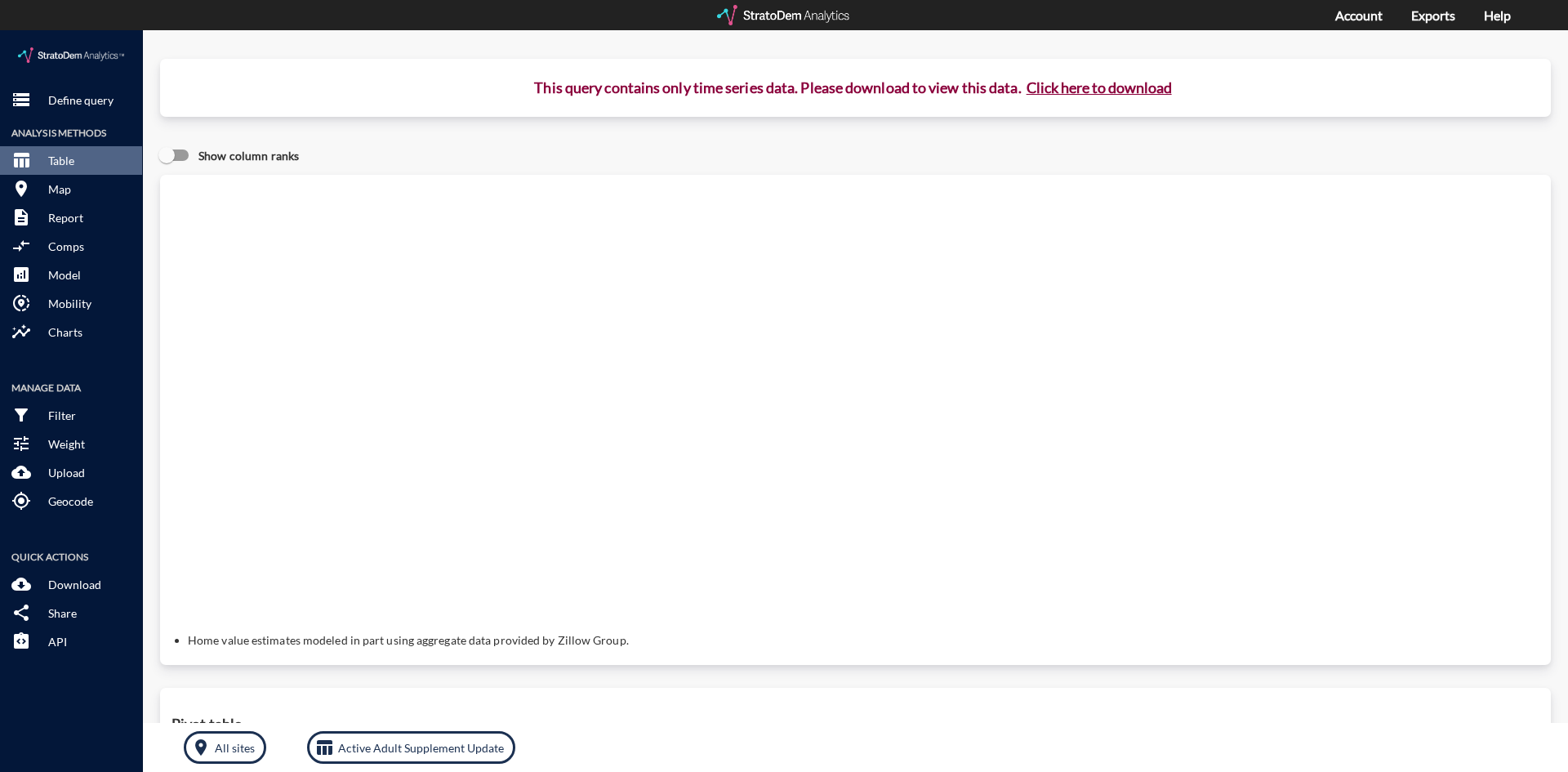
click button "Click here to download"
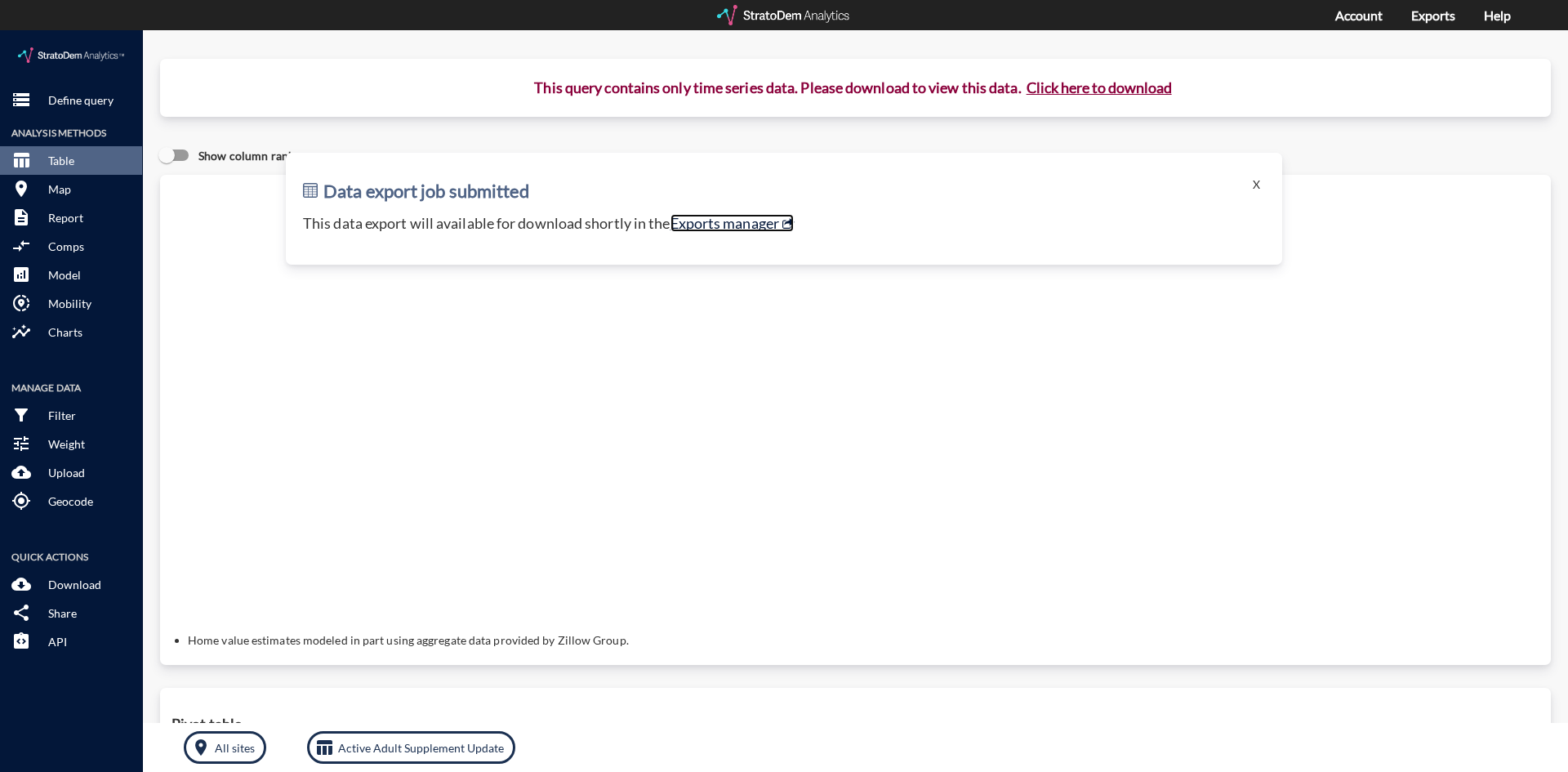
click link "Exports manager"
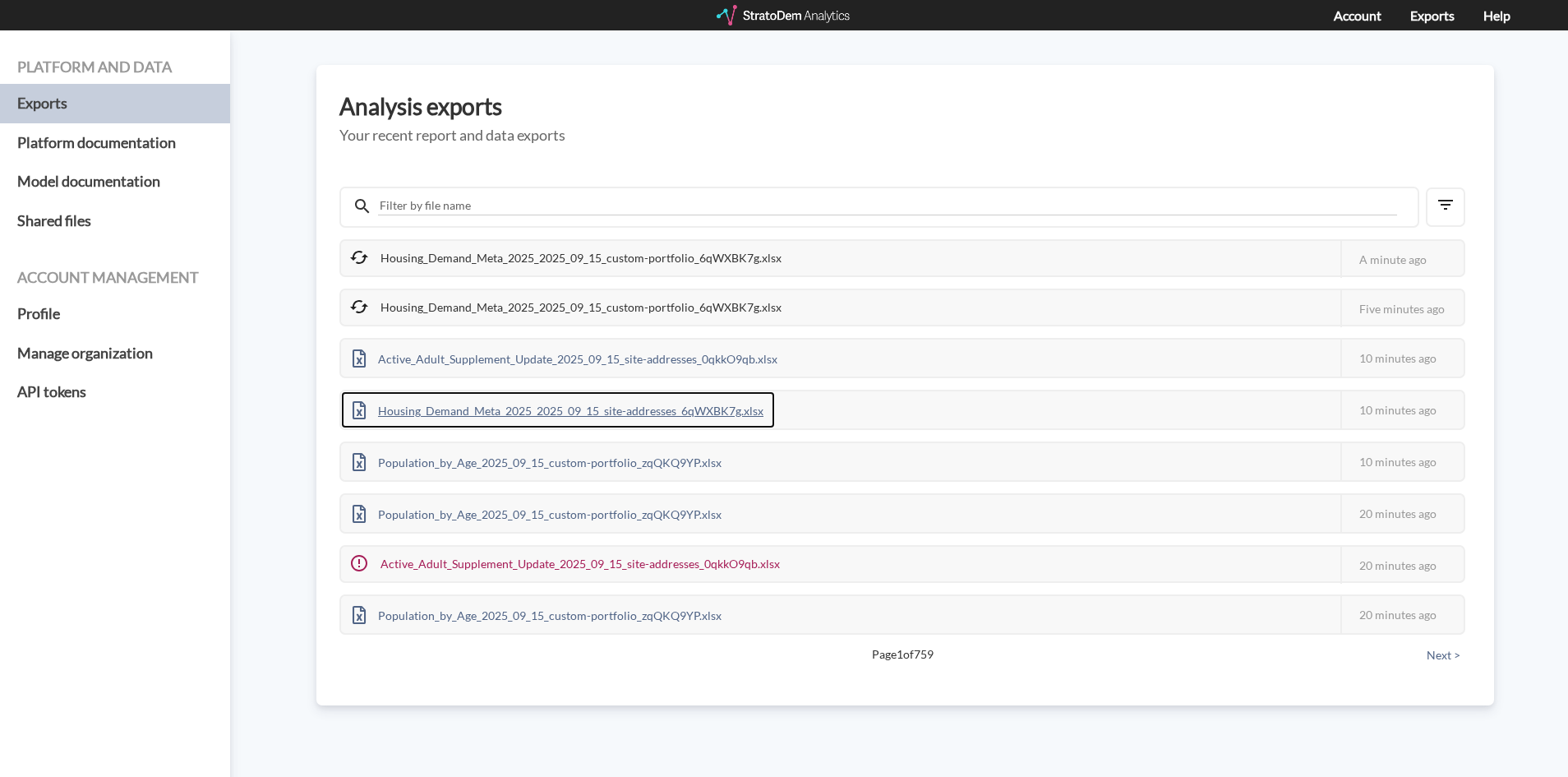
click at [612, 415] on div "Housing_Demand_Meta_2025_2025_09_15_site-addresses_6qWXBK7g.xlsx" at bounding box center [559, 410] width 434 height 37
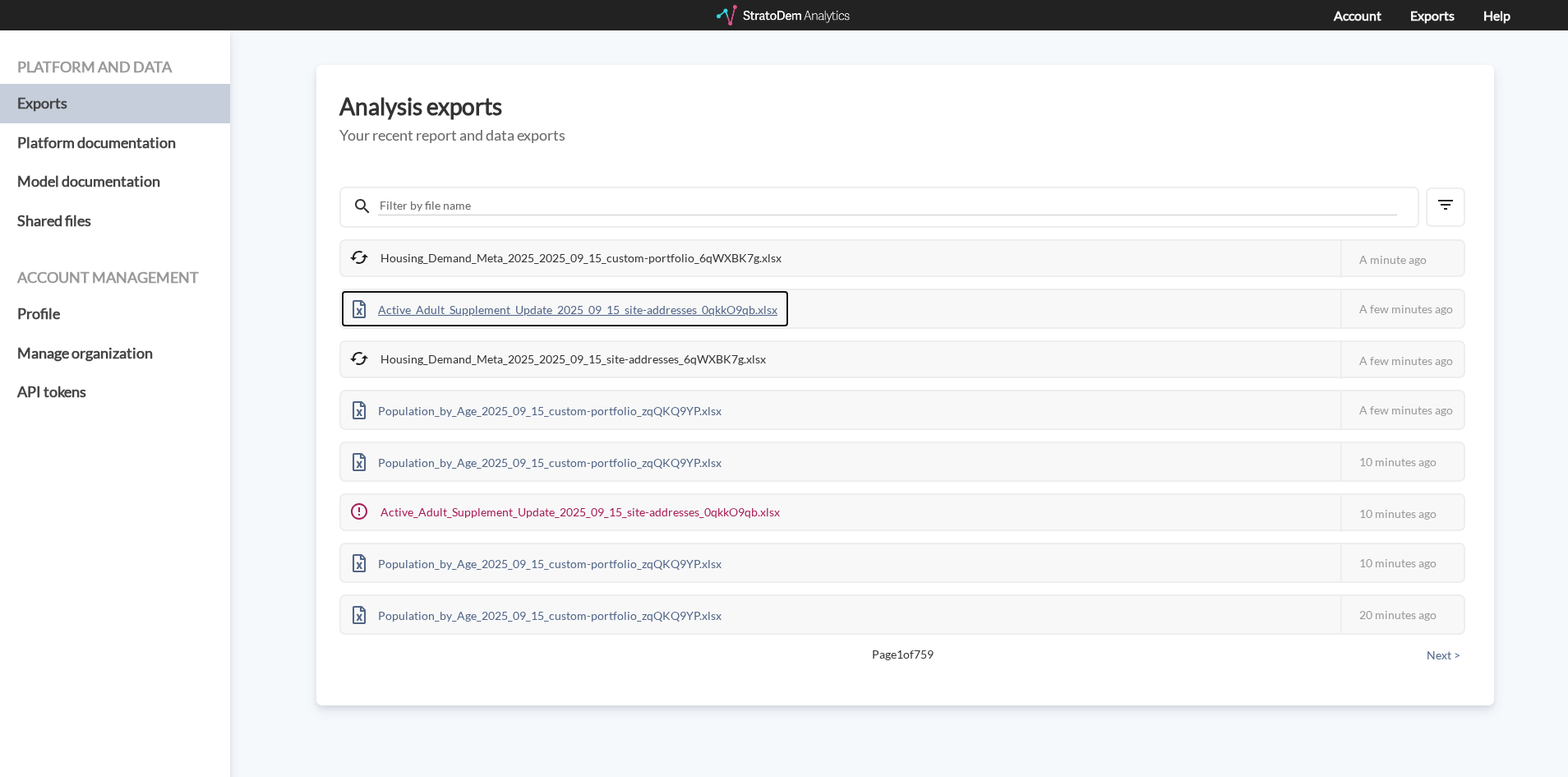
click at [722, 305] on div "Active_Adult_Supplement_Update_2025_09_15_site-addresses_0qkkO9qb.xlsx" at bounding box center [565, 309] width 448 height 37
